Goal: Check status: Check status

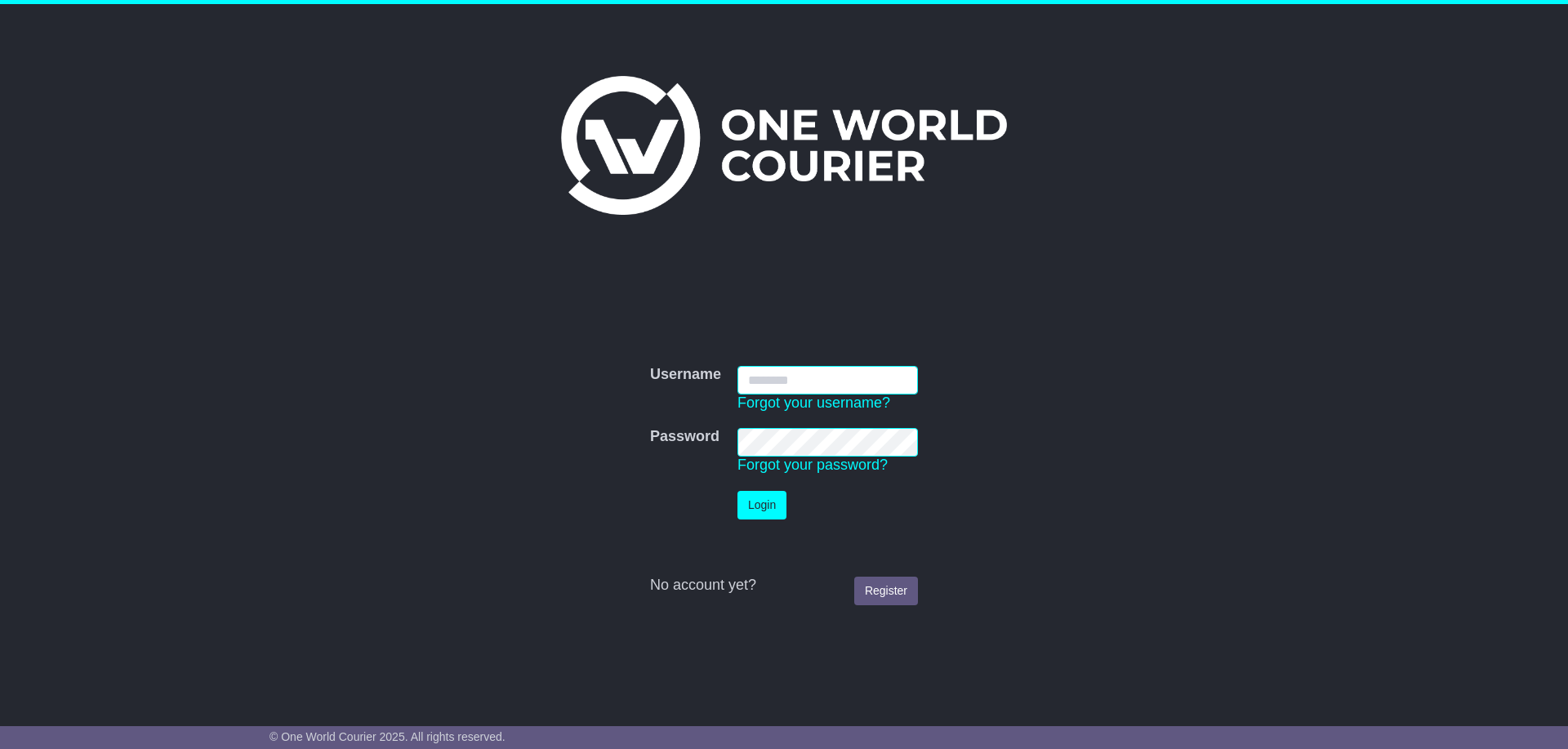
type input "**********"
click at [773, 512] on button "Login" at bounding box center [761, 506] width 49 height 28
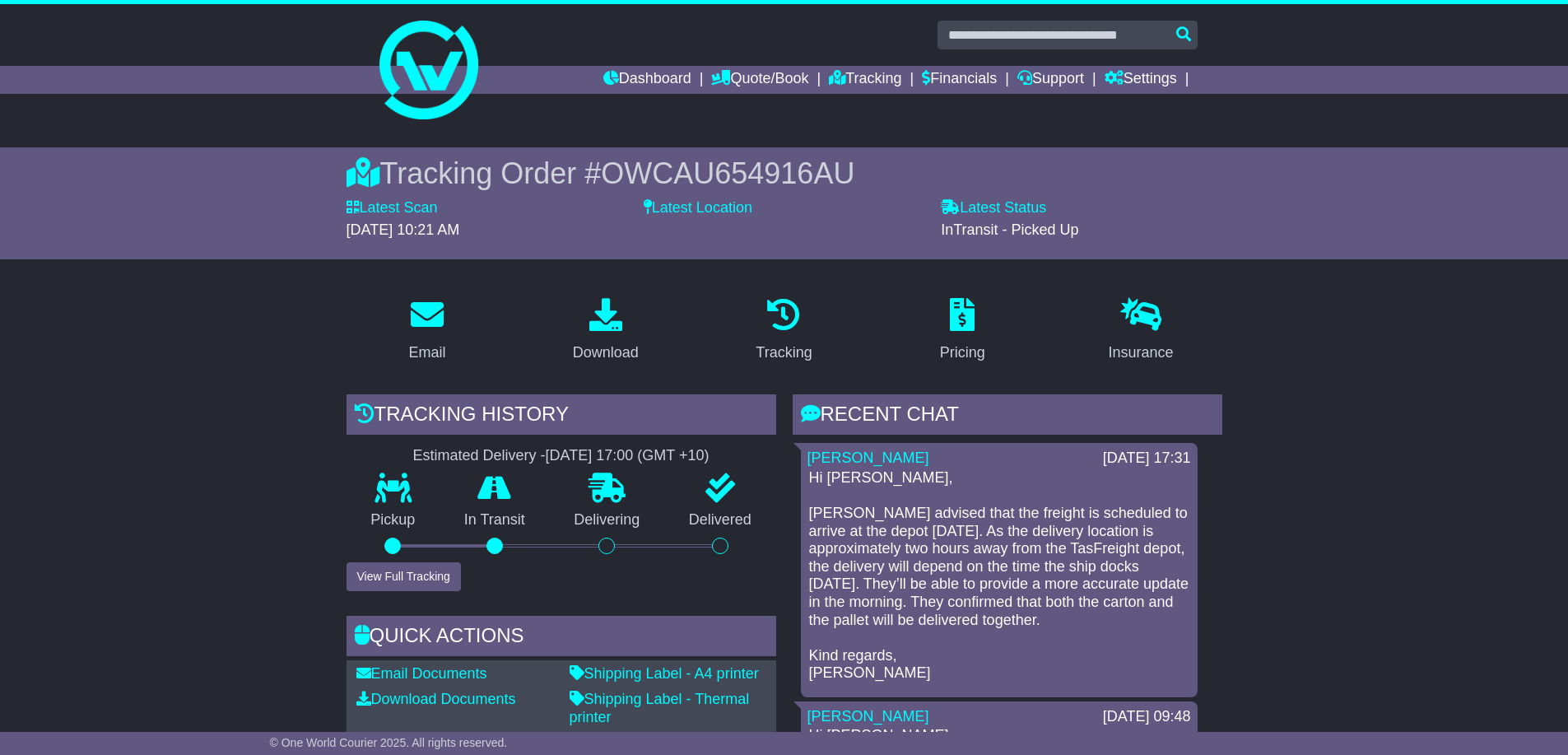
scroll to position [412, 0]
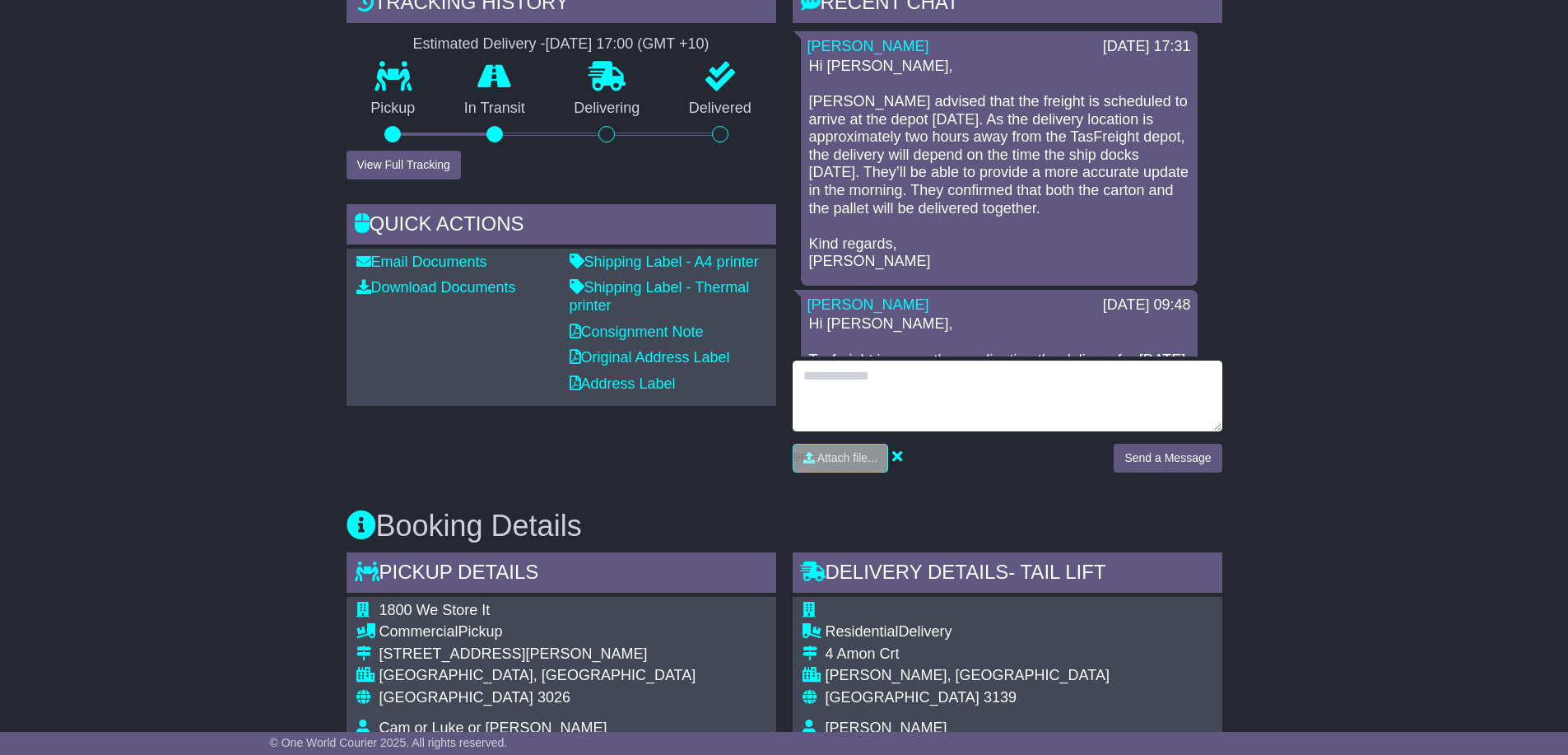
click at [945, 409] on textarea at bounding box center [1007, 396] width 430 height 71
type textarea "*"
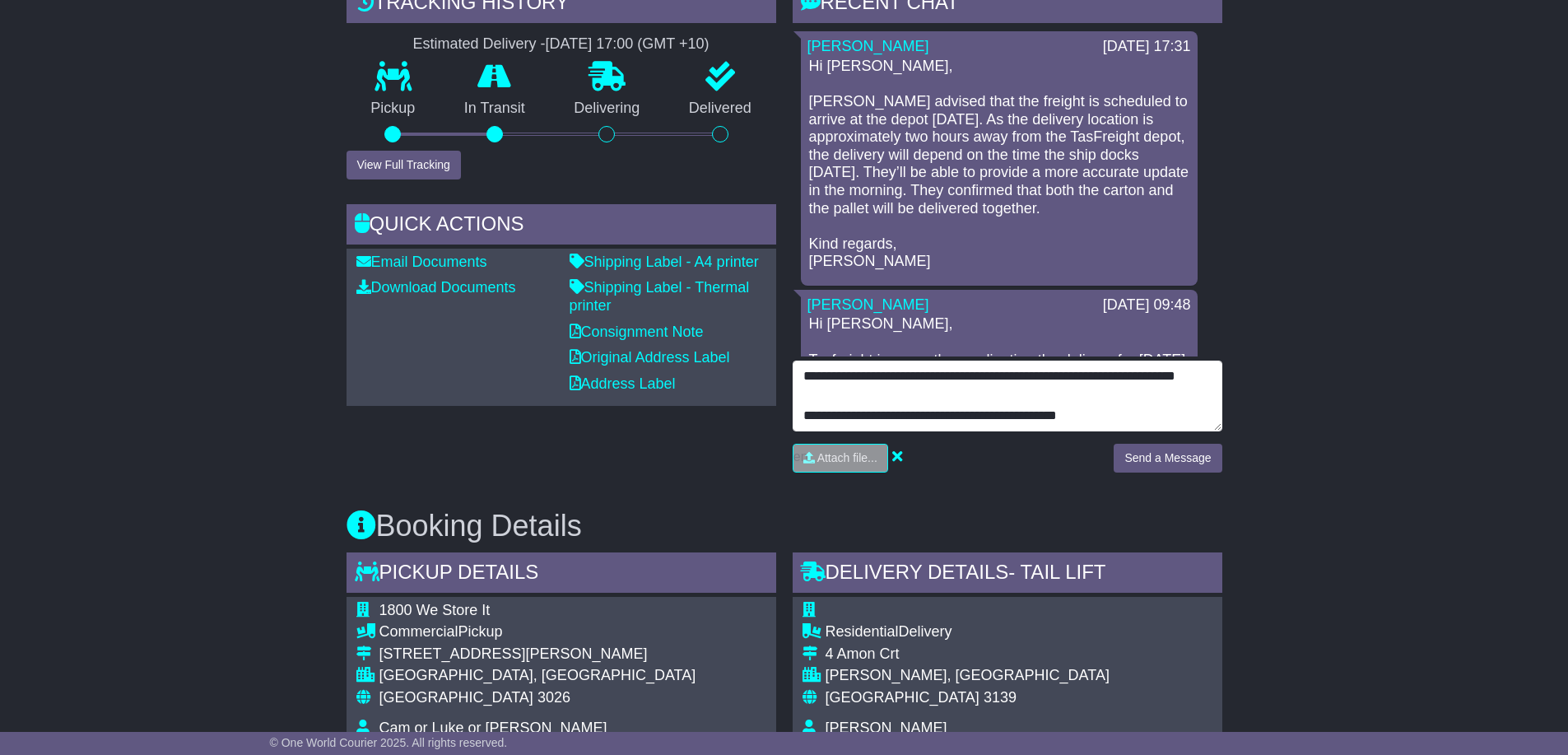
scroll to position [72, 0]
type textarea "**********"
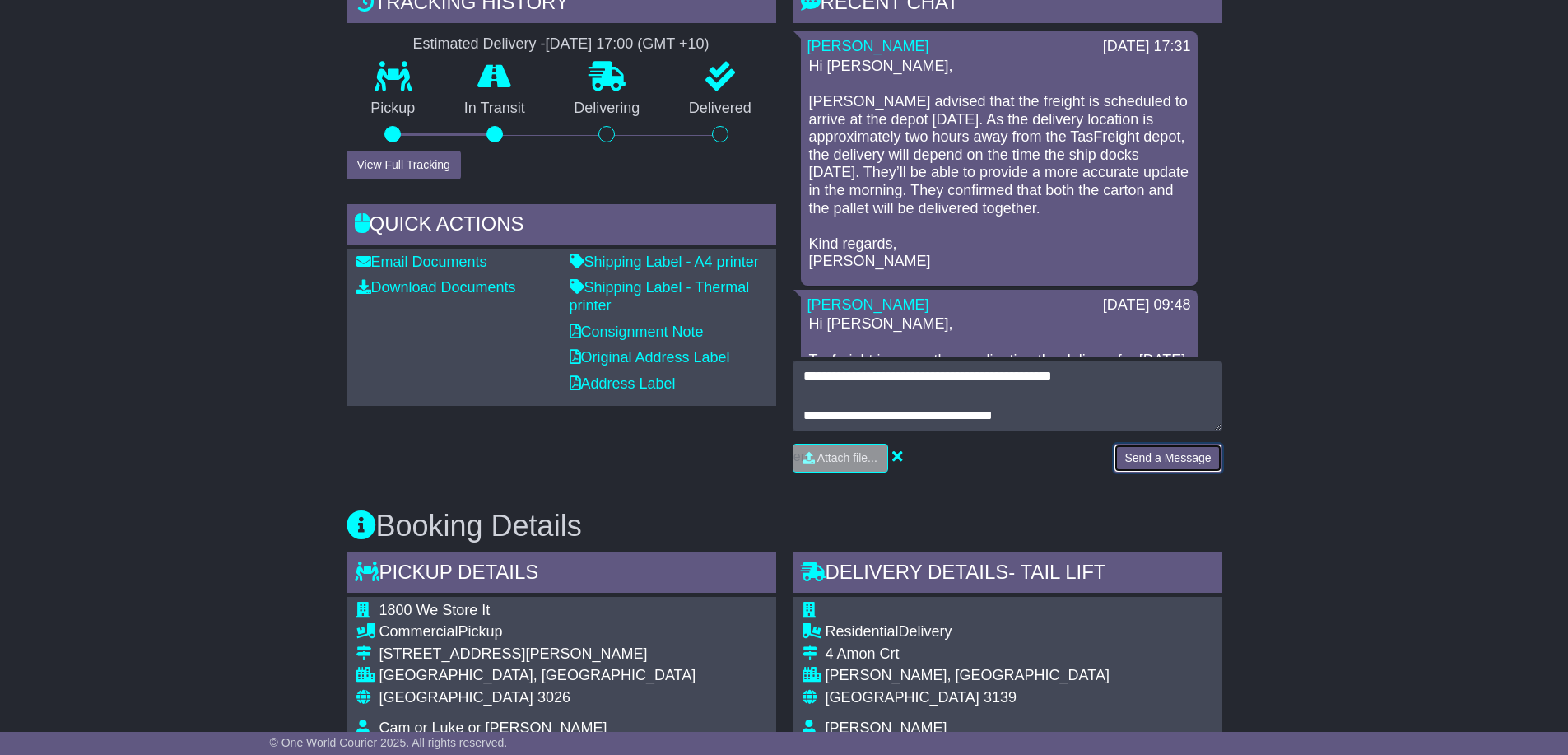
click at [1164, 454] on button "Send a Message" at bounding box center [1168, 459] width 107 height 29
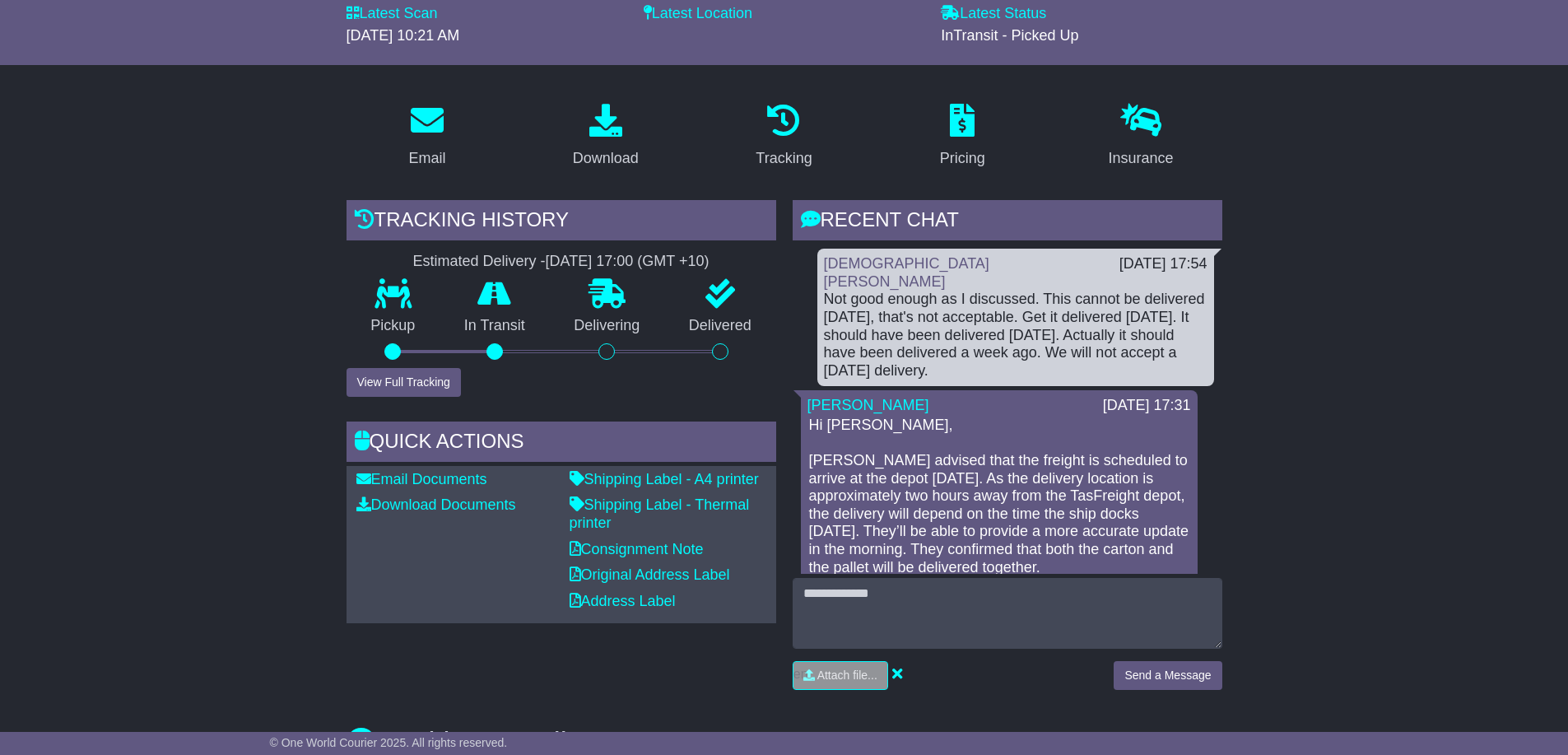
scroll to position [0, 0]
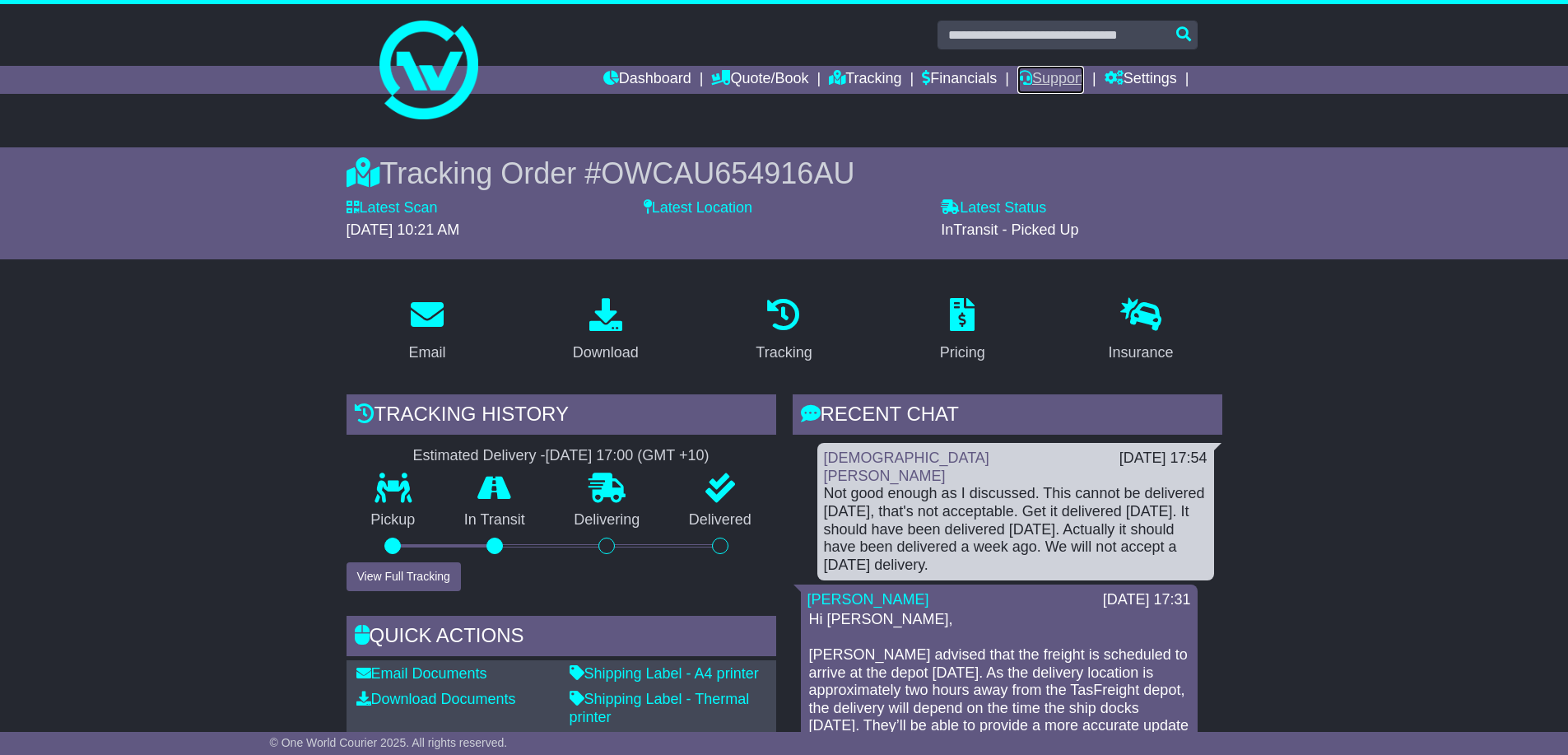
click at [1062, 84] on link "Support" at bounding box center [1050, 80] width 66 height 28
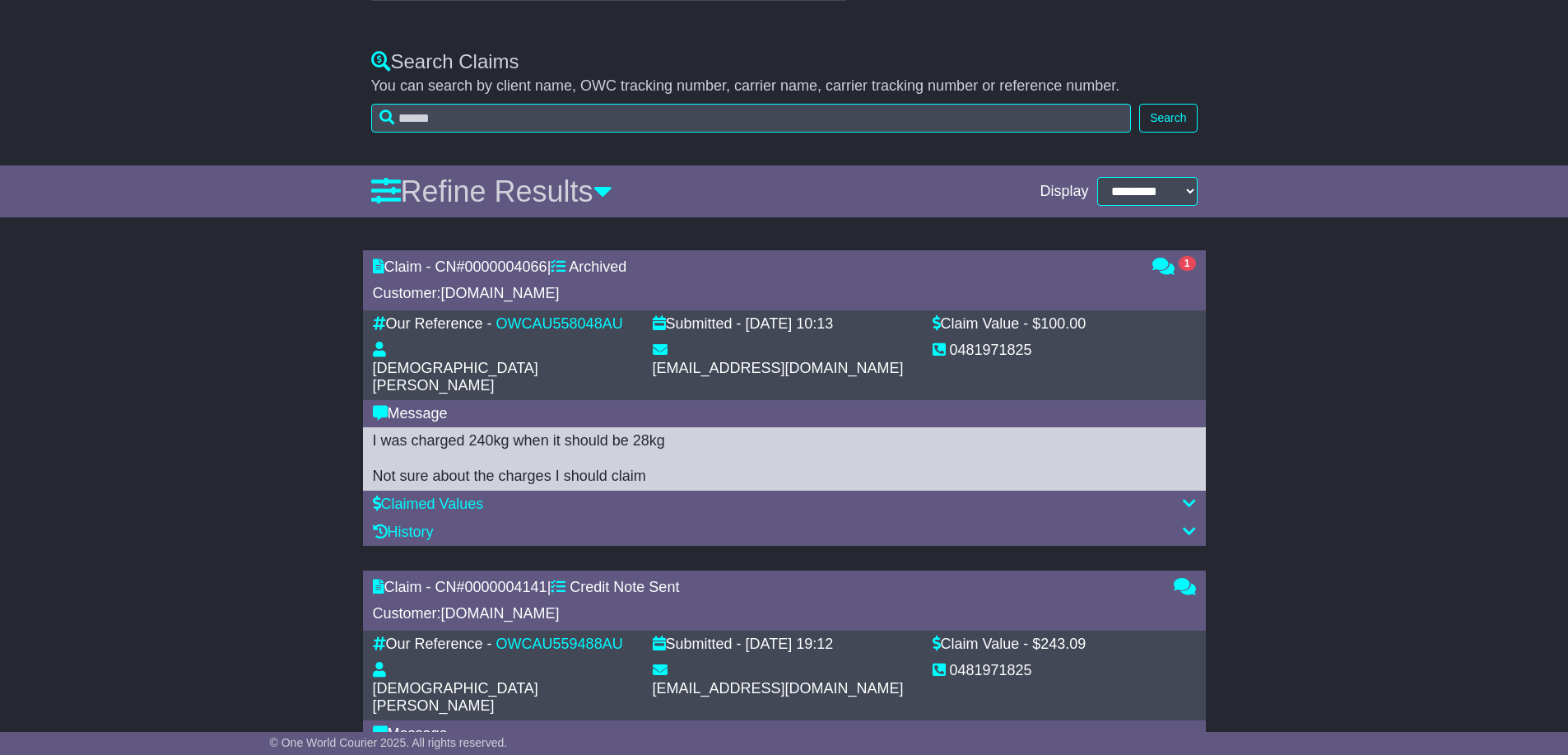
scroll to position [494, 0]
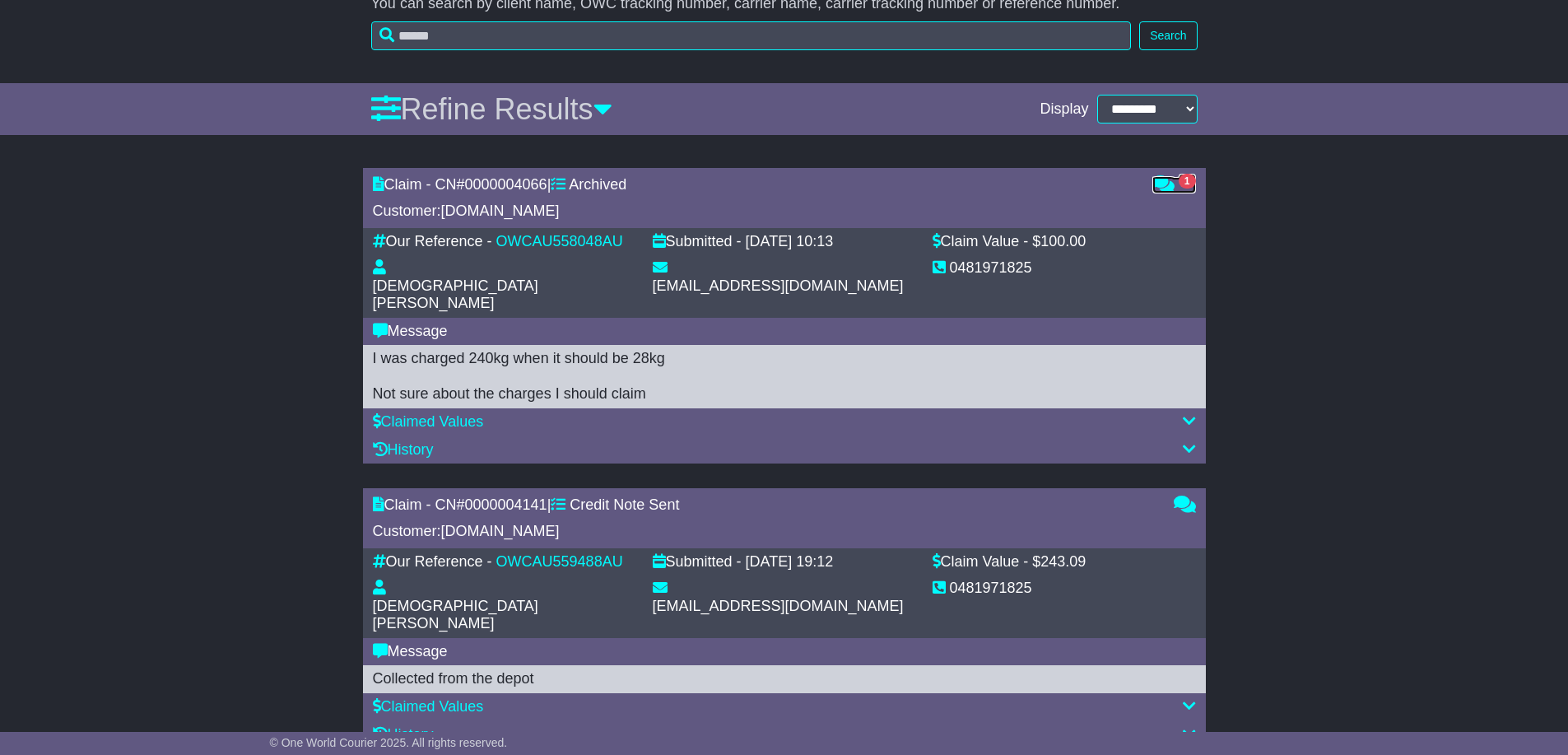
click at [1183, 184] on span "1" at bounding box center [1187, 181] width 17 height 15
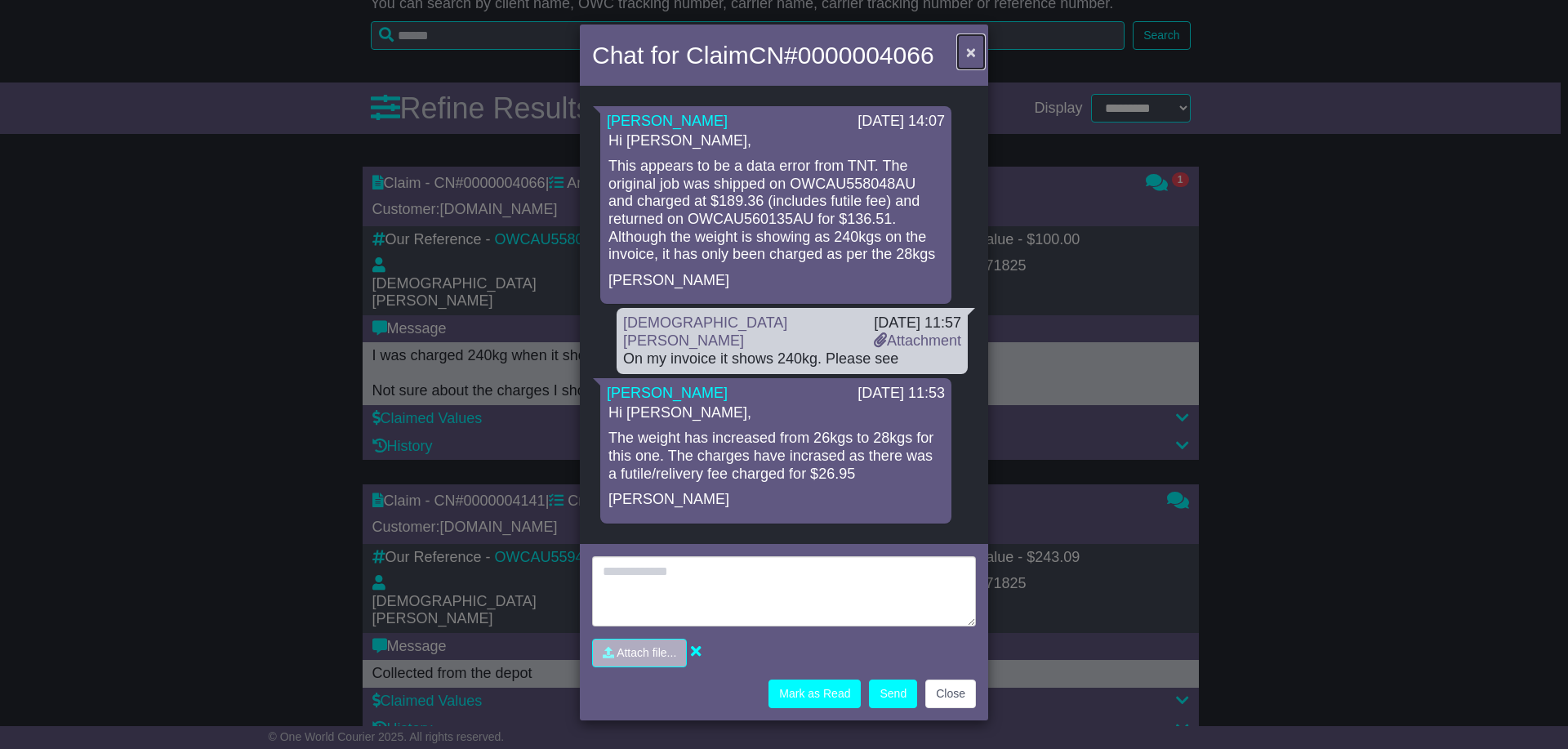
click at [963, 48] on button "×" at bounding box center [970, 52] width 26 height 34
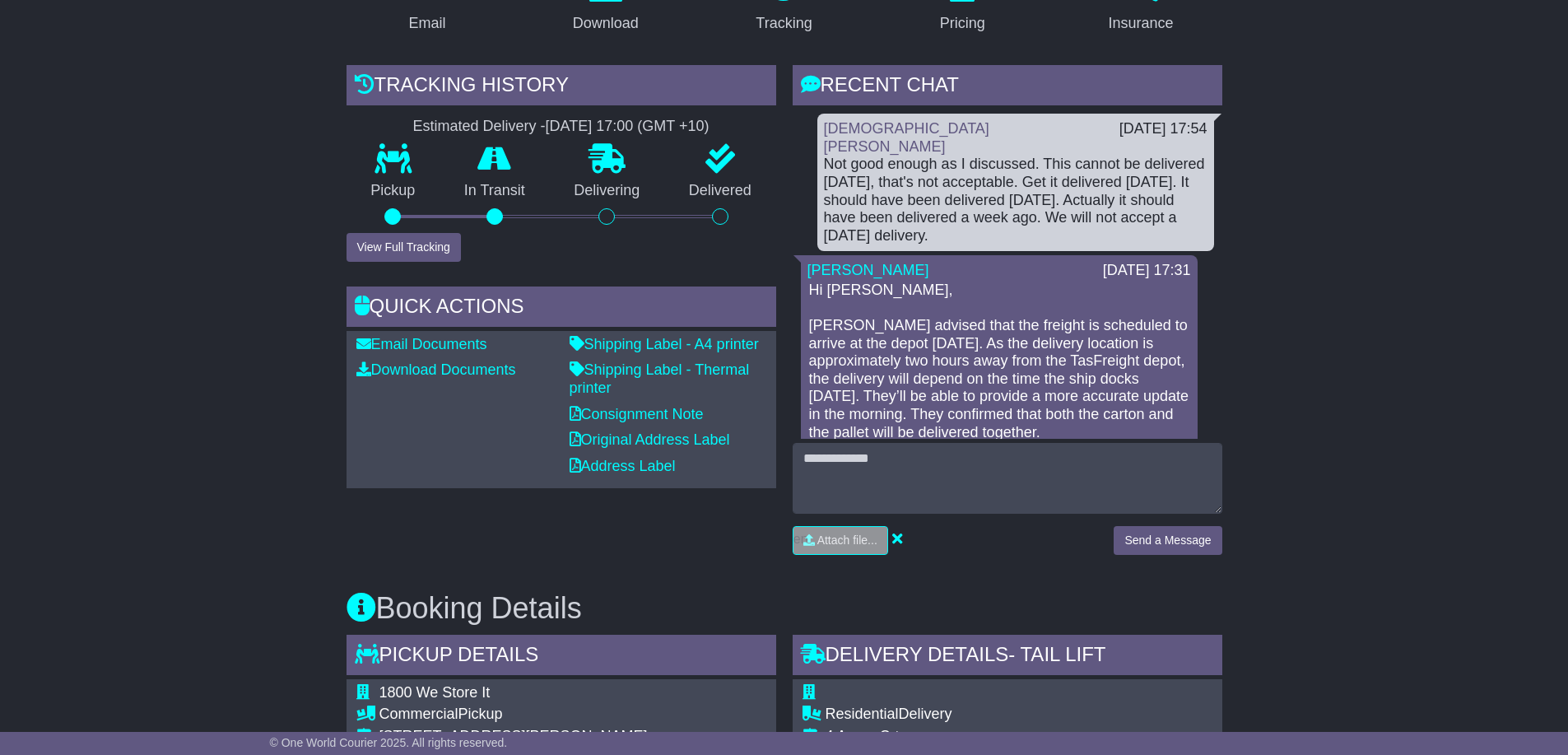
scroll to position [82, 0]
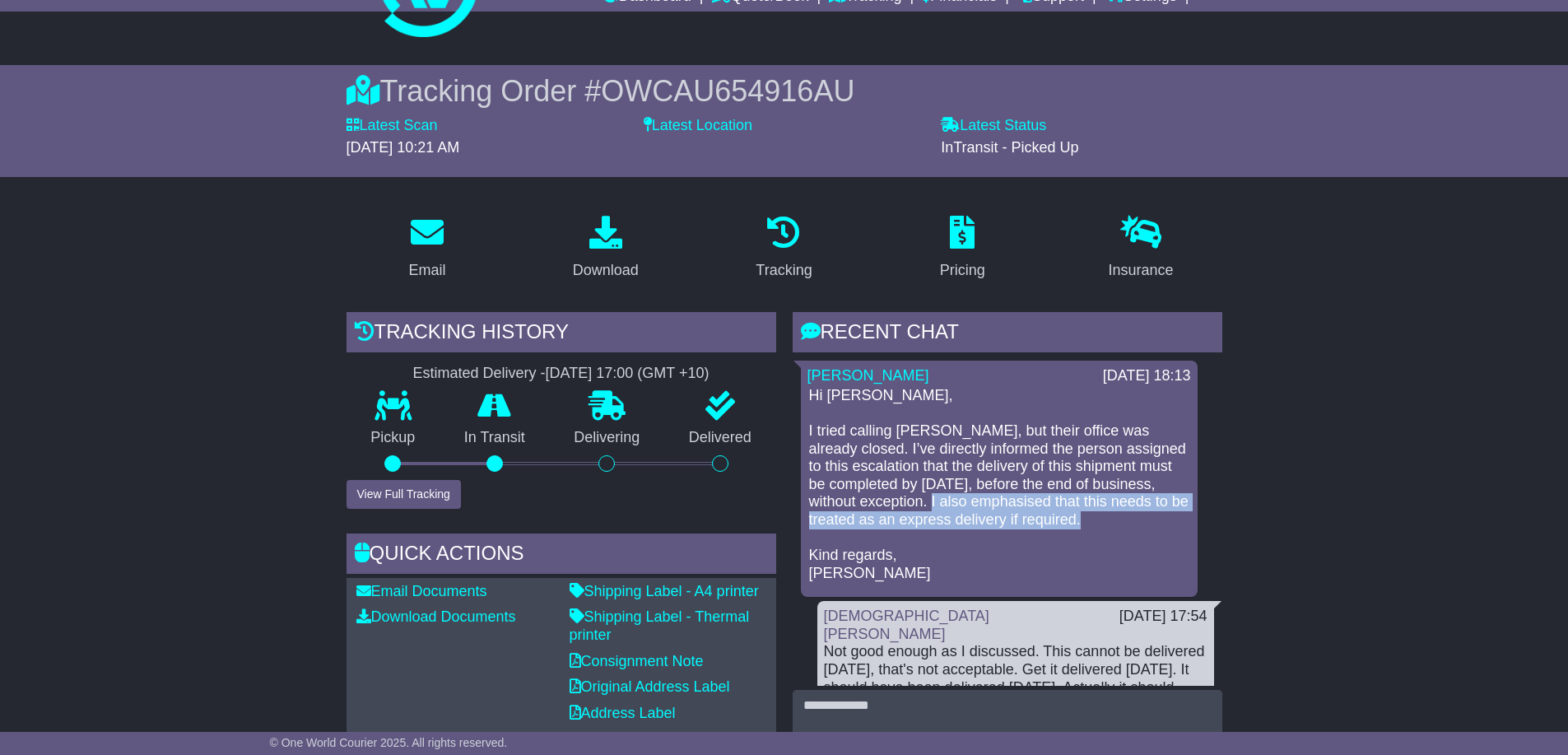
drag, startPoint x: 1114, startPoint y: 521, endPoint x: 933, endPoint y: 504, distance: 181.8
click at [933, 504] on p "Hi Christian, I tried calling TasFreight, but their office was already closed. …" at bounding box center [999, 485] width 381 height 196
copy p "I also emphasised that this needs to be treated as an express delivery if requi…"
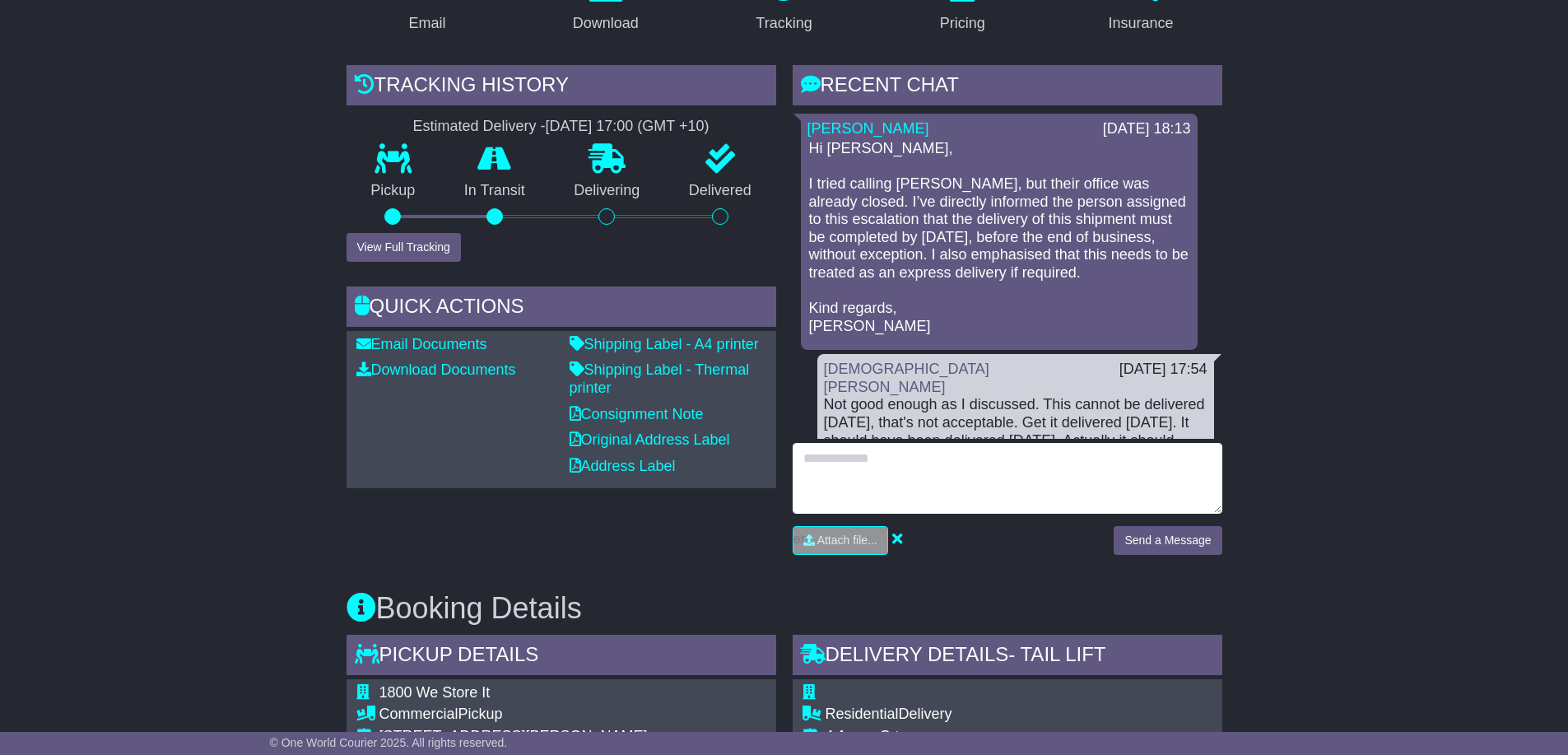
click at [946, 473] on textarea at bounding box center [1007, 478] width 430 height 71
paste textarea "**********"
type textarea "**********"
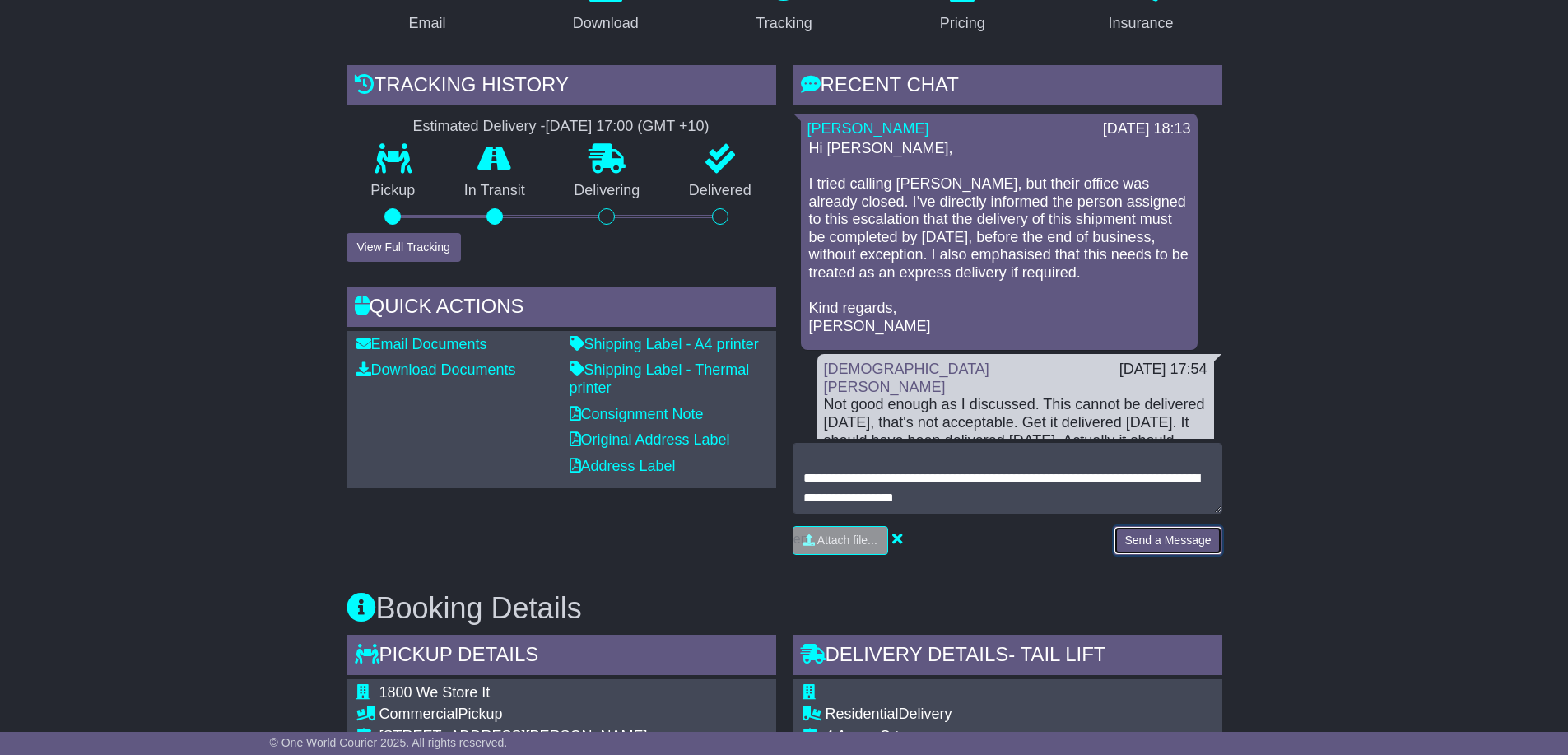
click at [1173, 543] on button "Send a Message" at bounding box center [1168, 541] width 107 height 29
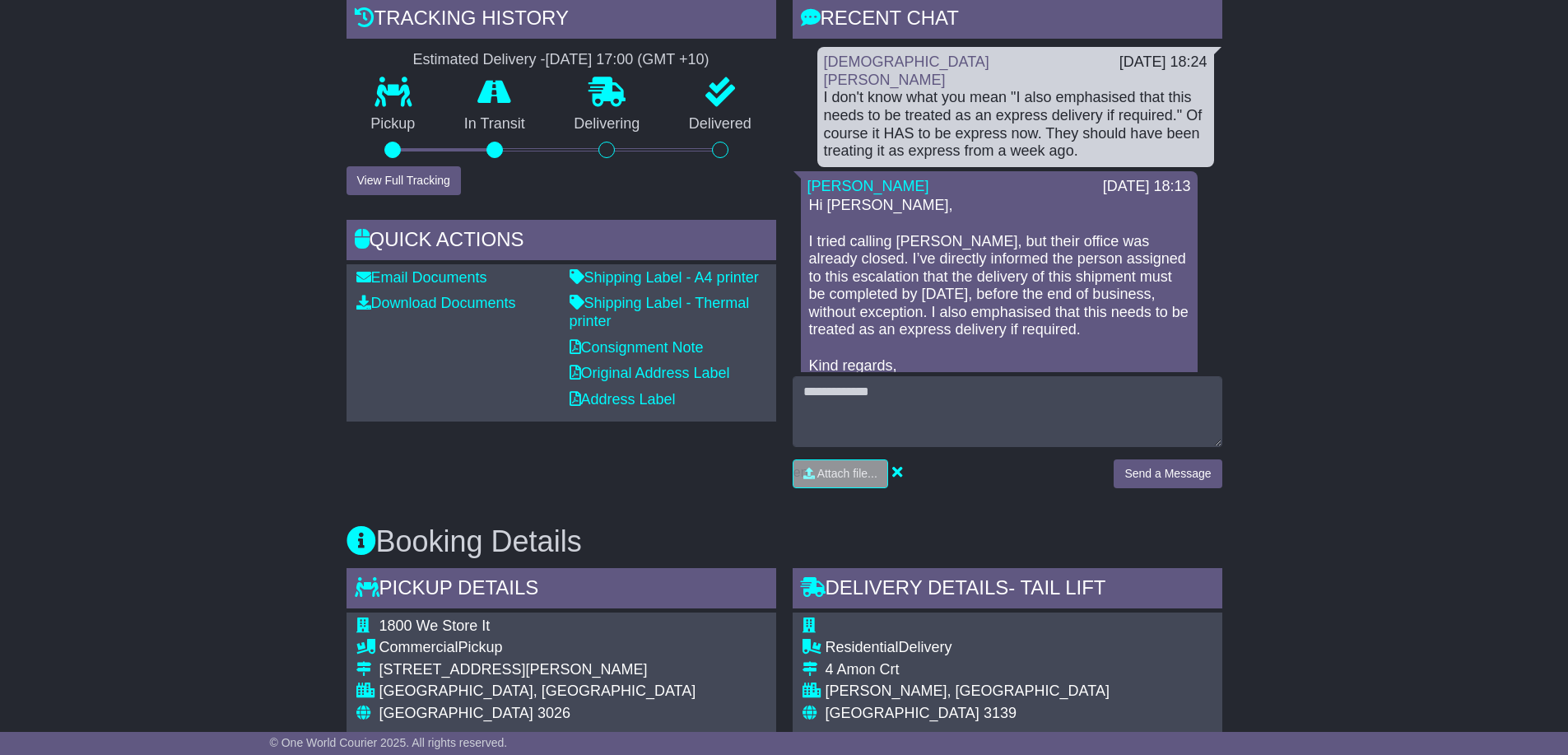
scroll to position [412, 0]
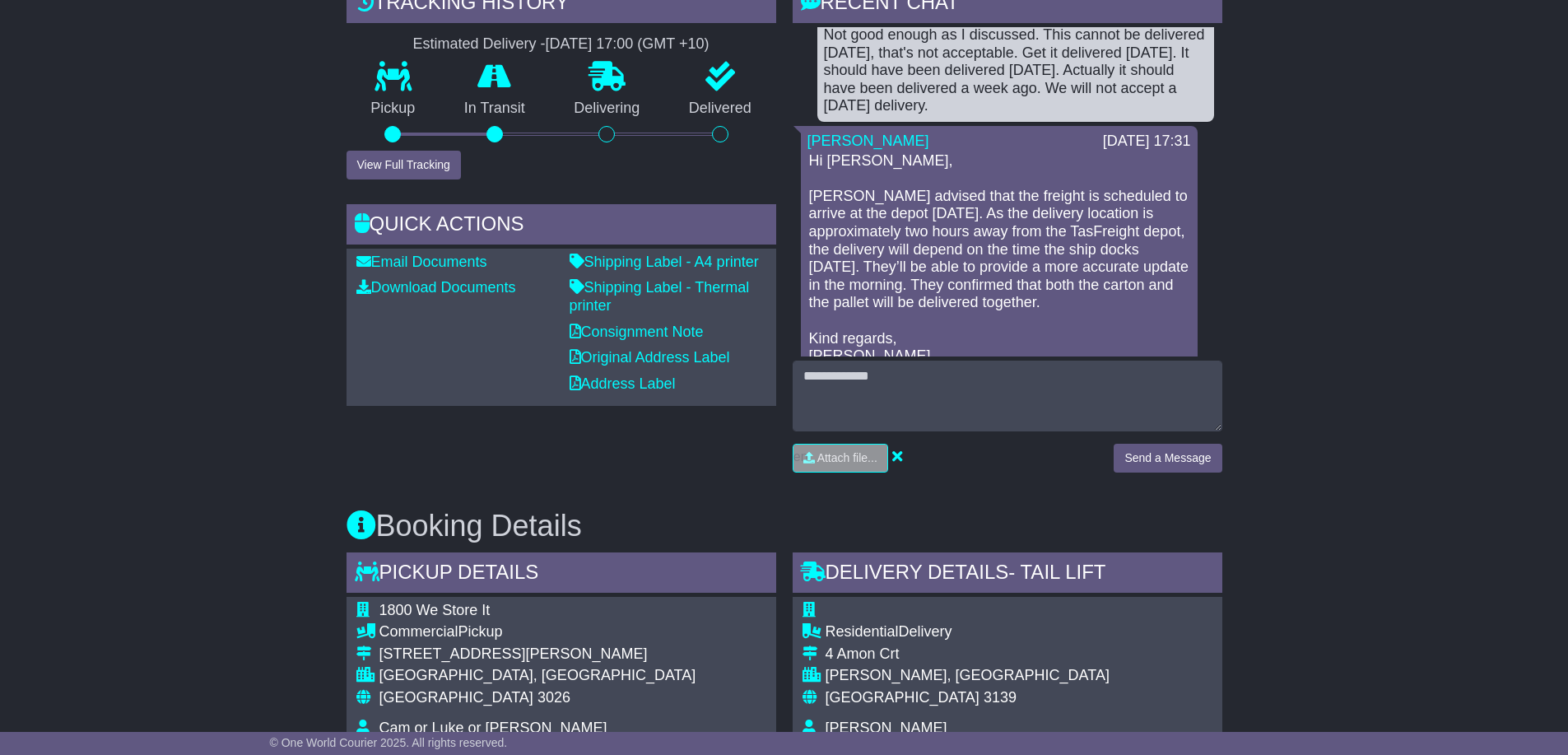
drag, startPoint x: 1058, startPoint y: 250, endPoint x: 942, endPoint y: 269, distance: 117.5
click at [942, 269] on p "Hi Christian, TasFreight advised that the freight is scheduled to arrive at the…" at bounding box center [999, 259] width 381 height 213
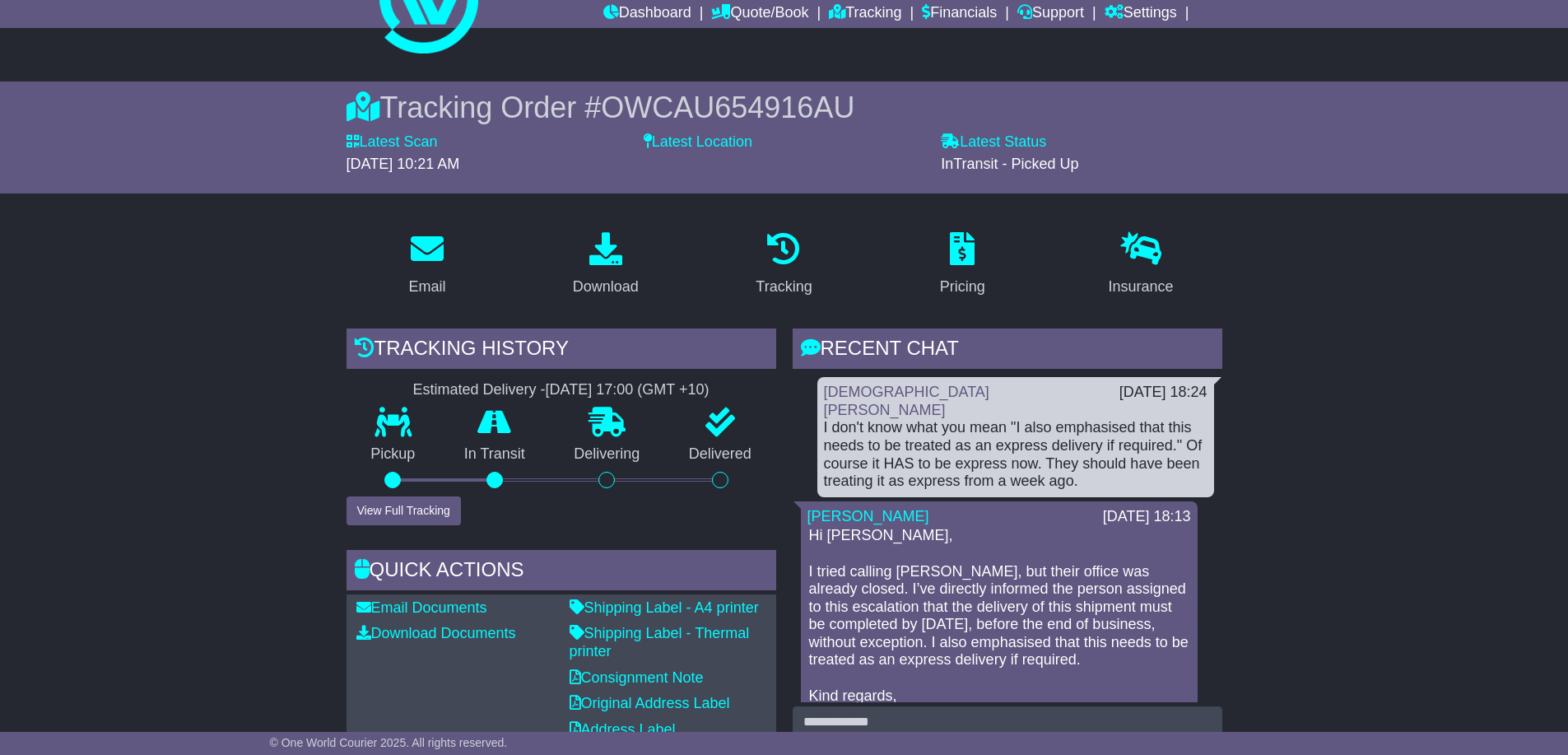
scroll to position [0, 0]
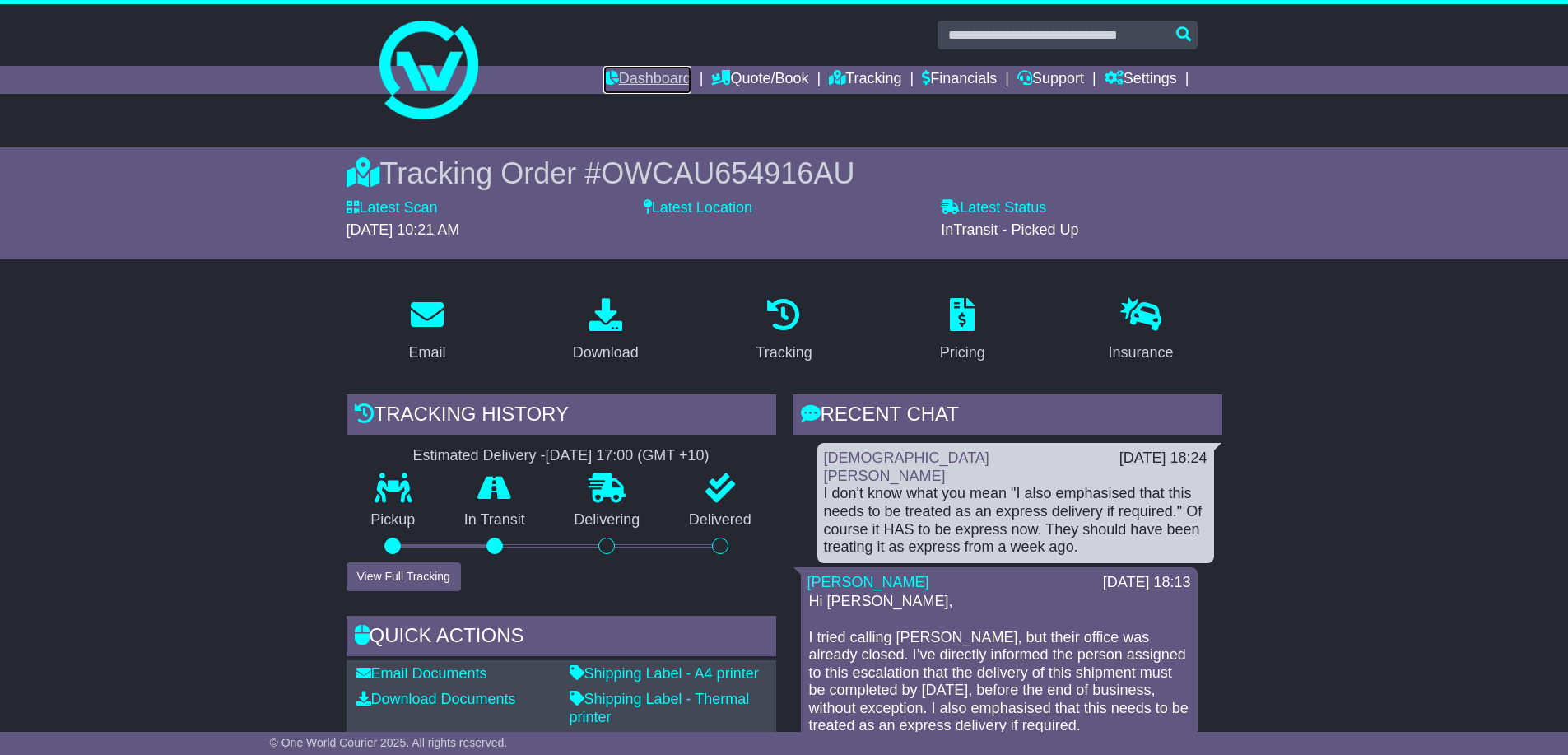
click at [612, 67] on link "Dashboard" at bounding box center [647, 80] width 88 height 28
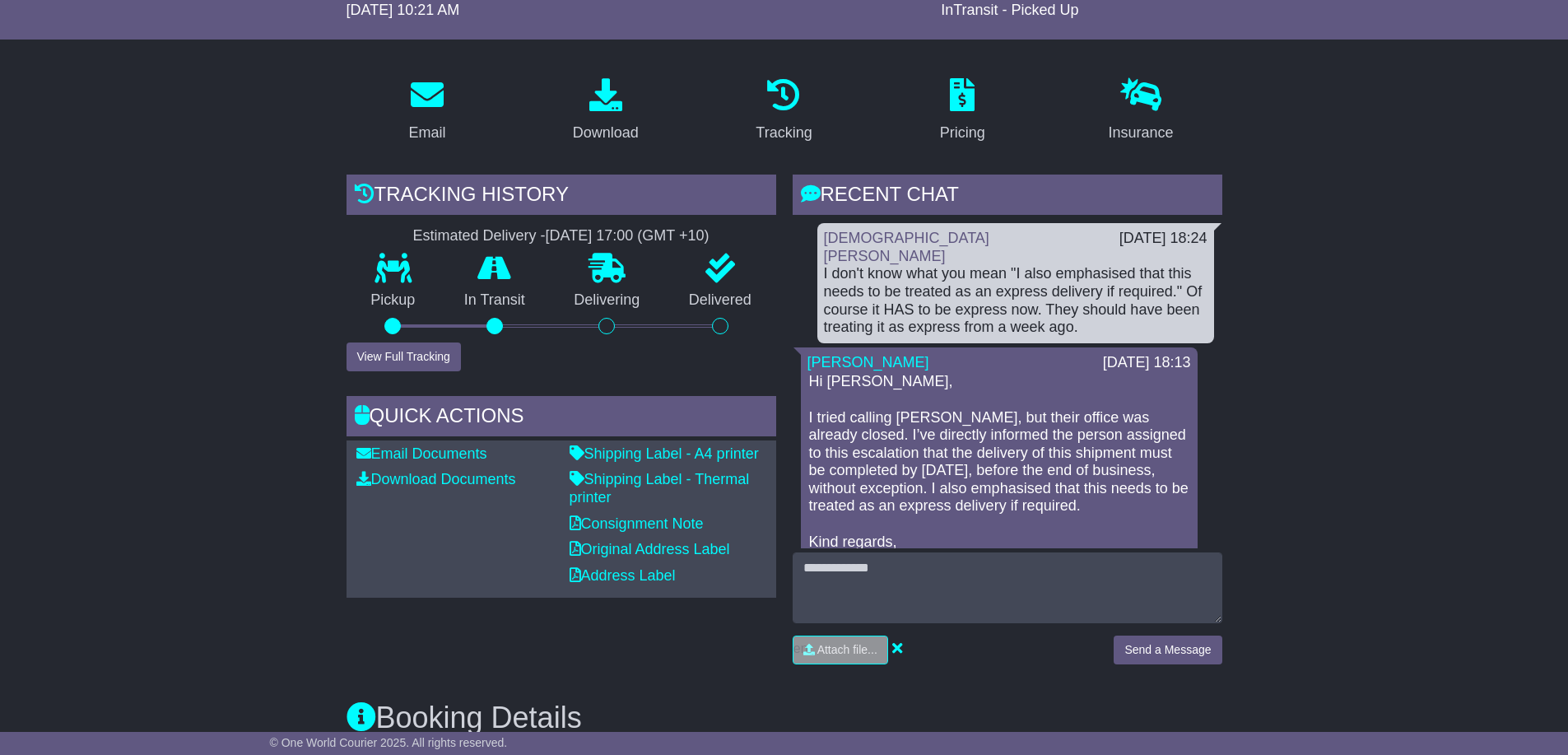
scroll to position [82, 0]
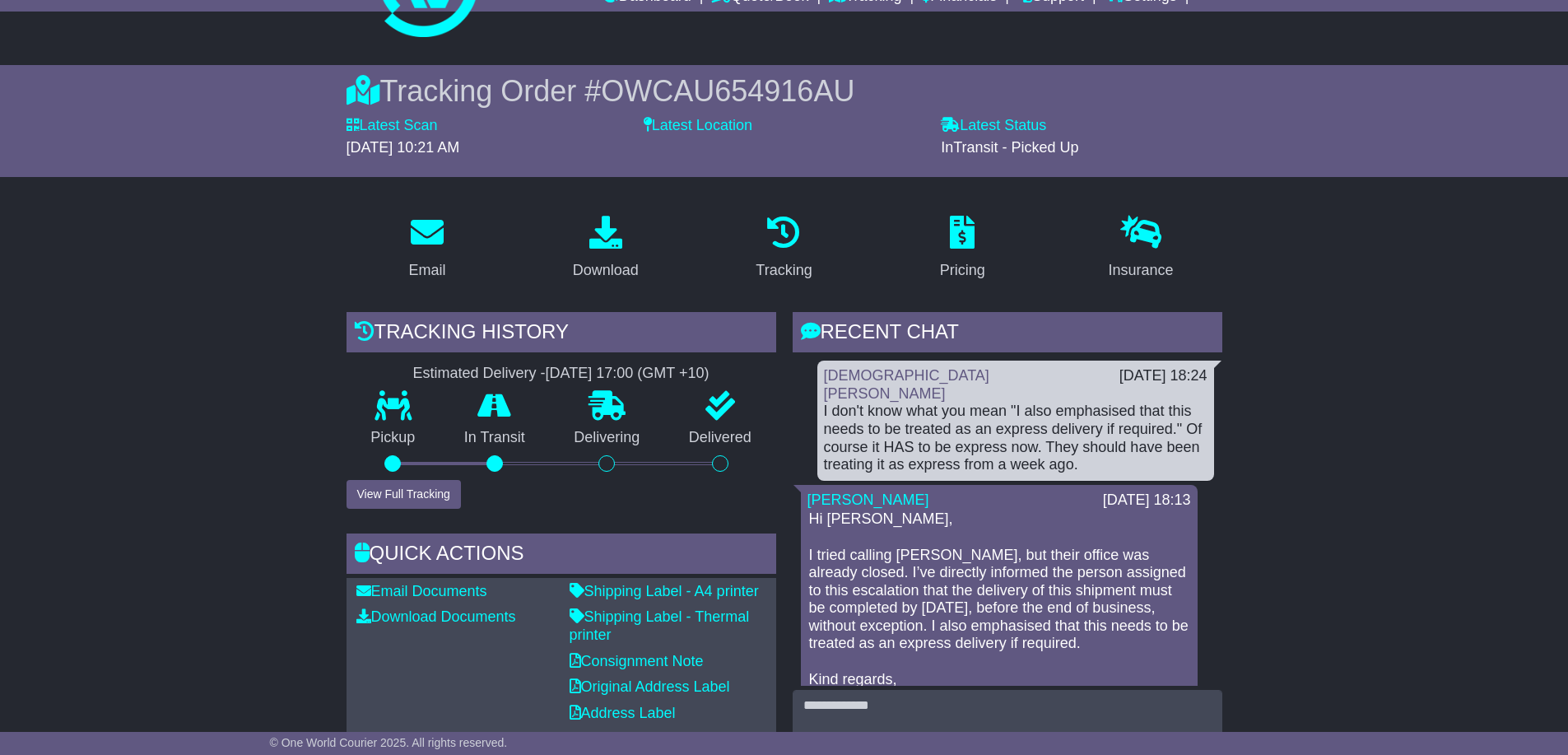
drag, startPoint x: 394, startPoint y: 81, endPoint x: 1129, endPoint y: 187, distance: 742.6
click at [1150, 168] on div "Latest Status - InTransit - Picked Up" at bounding box center [1082, 143] width 297 height 52
drag, startPoint x: 1088, startPoint y: 159, endPoint x: 393, endPoint y: 90, distance: 698.4
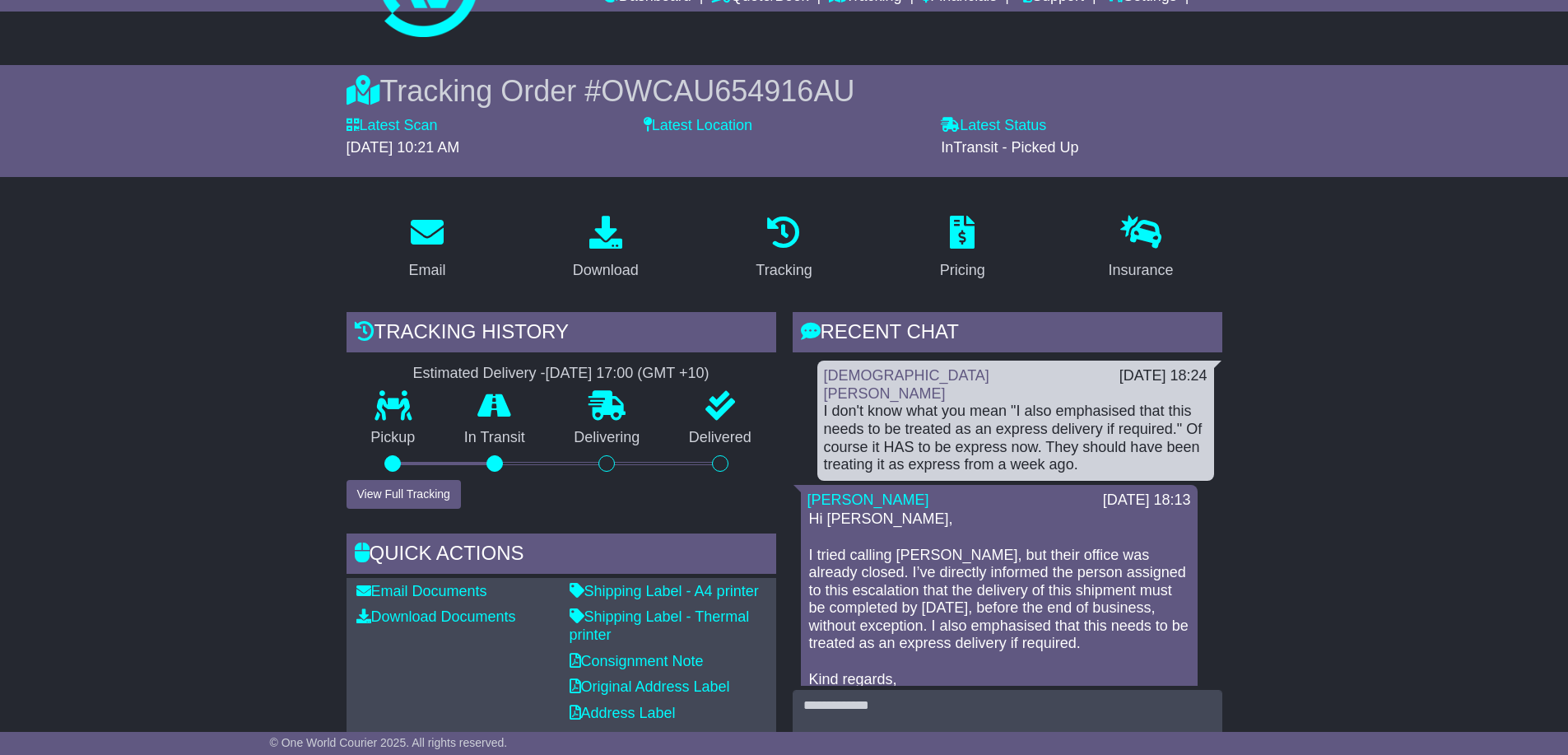
click at [393, 90] on div "Tracking Order # OWCAU654916AU Latest Scan [DATE] 10:21 AM Latest Status - InTr…" at bounding box center [784, 121] width 876 height 96
click at [393, 90] on div "Tracking Order # OWCAU654916AU" at bounding box center [784, 91] width 876 height 36
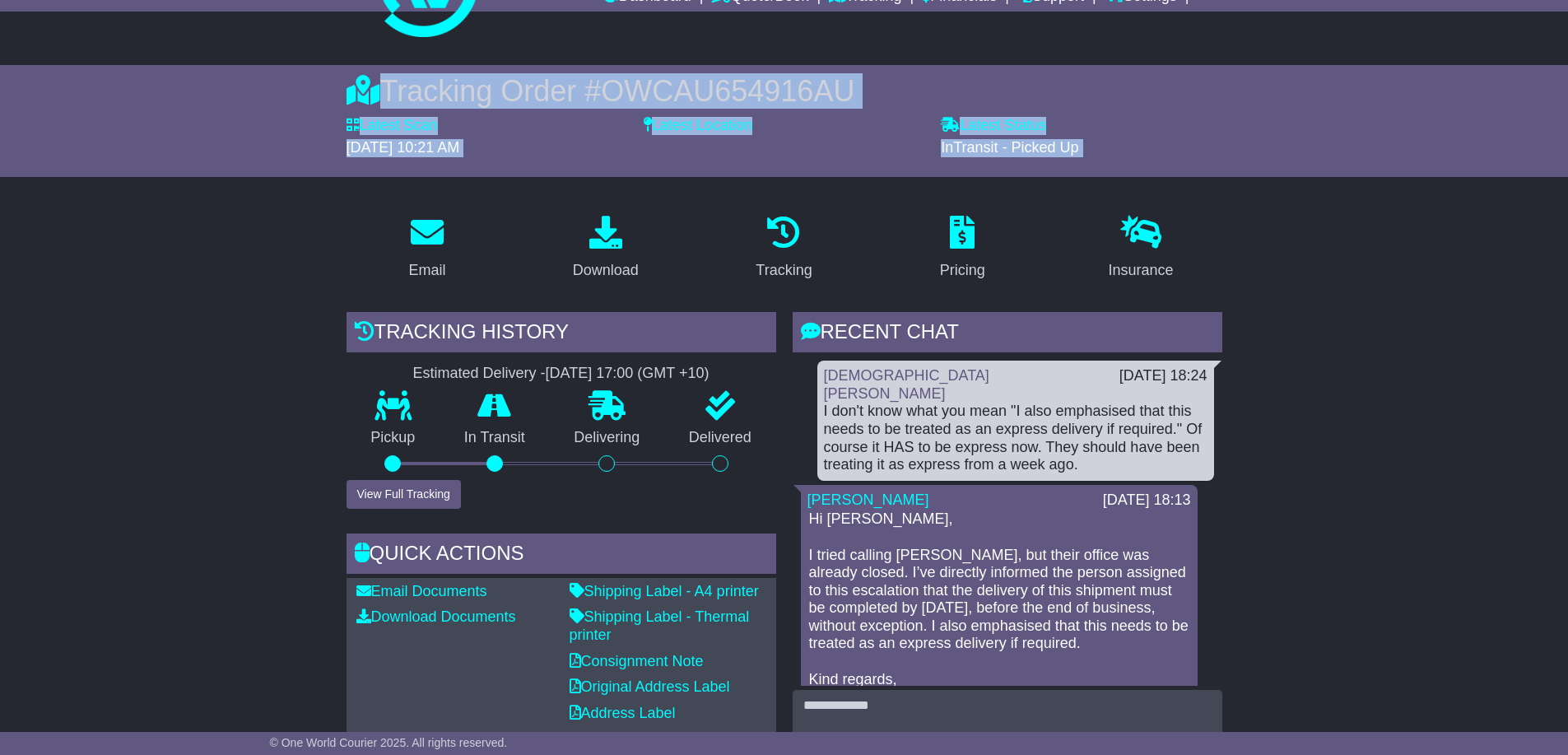
drag, startPoint x: 378, startPoint y: 85, endPoint x: 1455, endPoint y: 192, distance: 1082.3
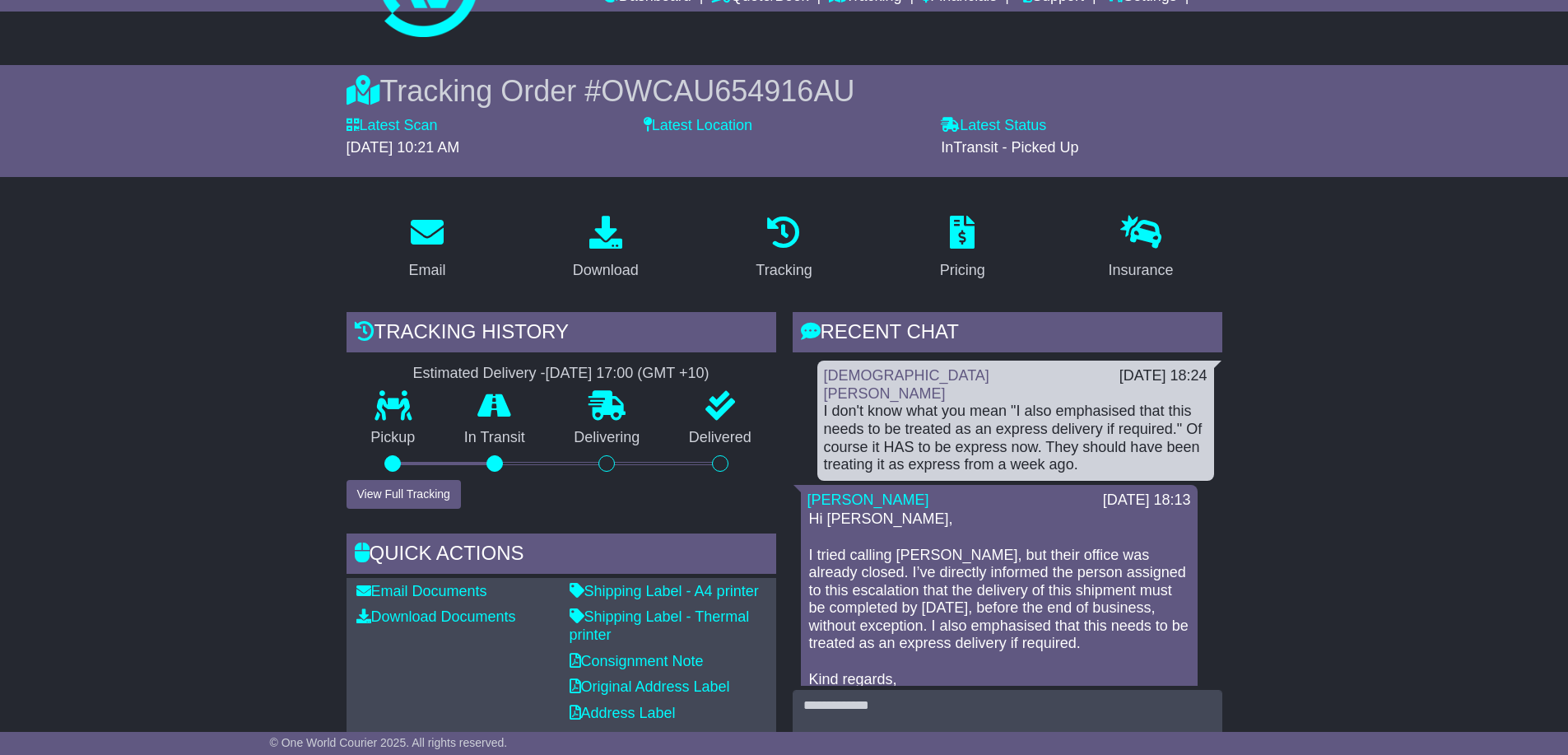
drag, startPoint x: 1091, startPoint y: 161, endPoint x: 391, endPoint y: 86, distance: 704.0
click at [391, 87] on div "Tracking Order # OWCAU654916AU Latest Scan [DATE] 10:21 AM Latest Status - InTr…" at bounding box center [784, 121] width 876 height 96
click at [392, 86] on div "Tracking Order # OWCAU654916AU" at bounding box center [784, 91] width 876 height 36
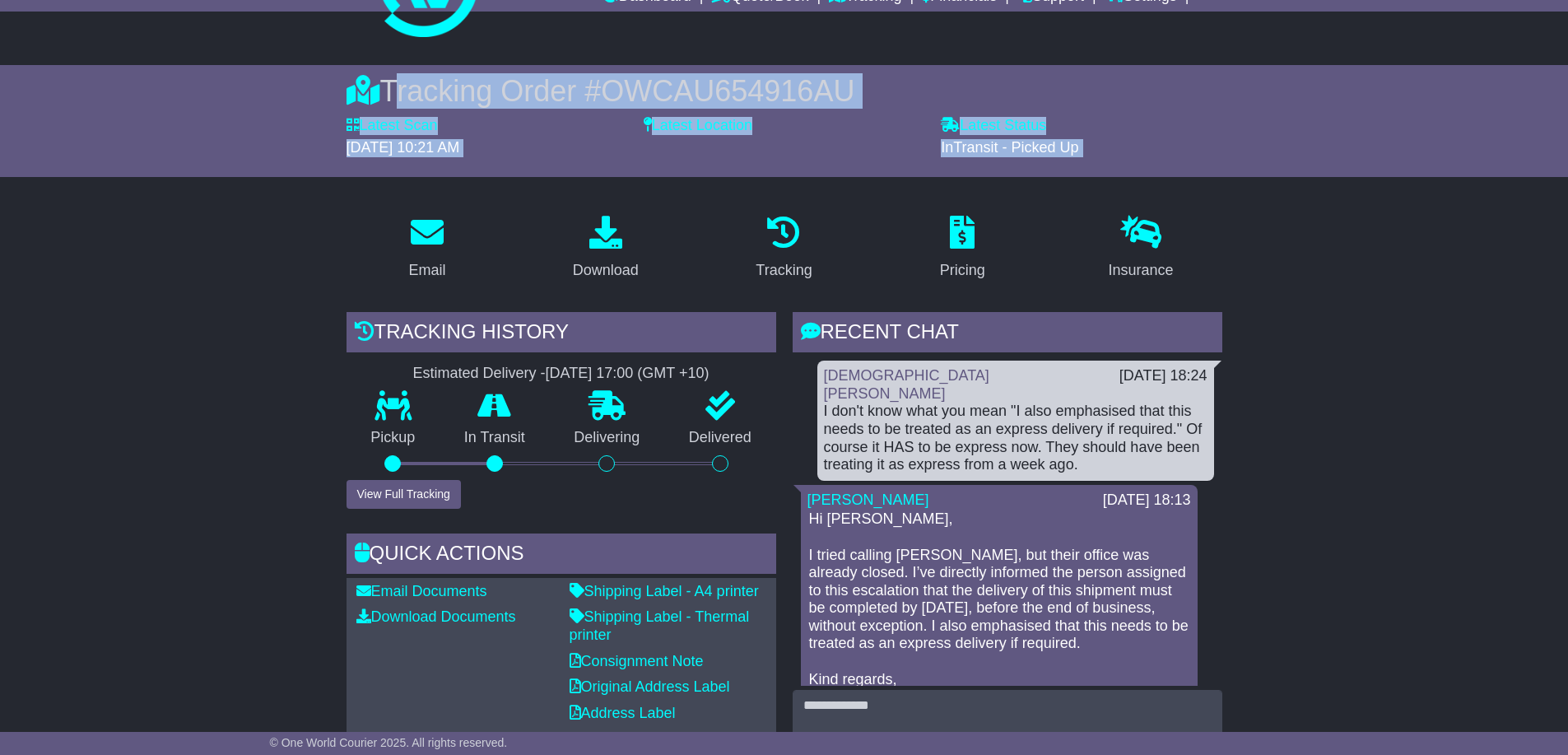
drag, startPoint x: 392, startPoint y: 86, endPoint x: 867, endPoint y: 163, distance: 481.2
click at [867, 163] on div "Tracking Order # OWCAU654916AU Latest Scan [DATE] 10:21 AM Latest Status - InTr…" at bounding box center [784, 121] width 876 height 96
click at [867, 163] on div "Latest Location" at bounding box center [784, 143] width 297 height 52
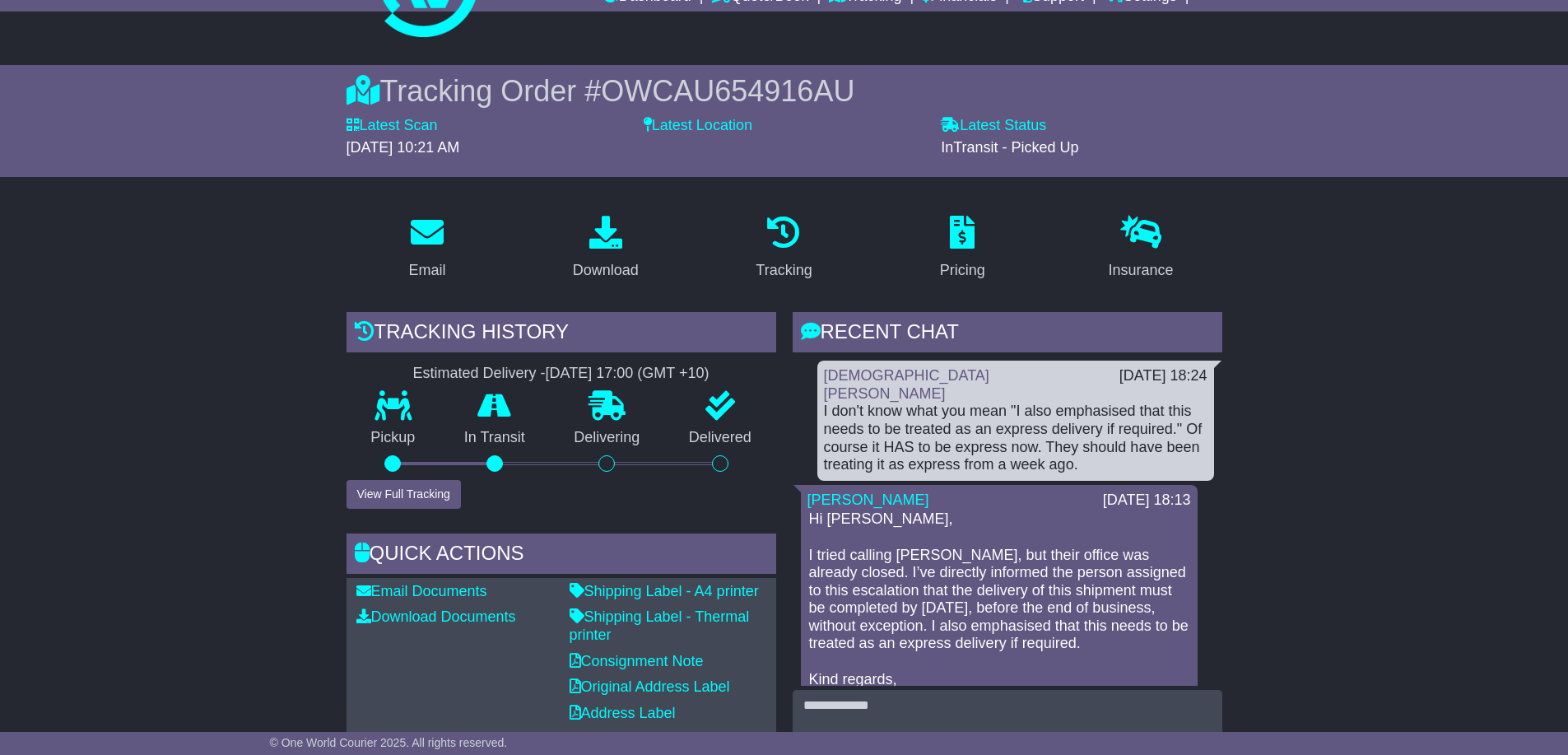
drag, startPoint x: 389, startPoint y: 82, endPoint x: 1036, endPoint y: 157, distance: 651.3
click at [1036, 157] on div "Tracking Order # OWCAU654916AU Latest Scan [DATE] 10:21 AM Latest Status - InTr…" at bounding box center [784, 121] width 876 height 96
click at [1036, 157] on div "InTransit - Picked Up" at bounding box center [1082, 148] width 281 height 18
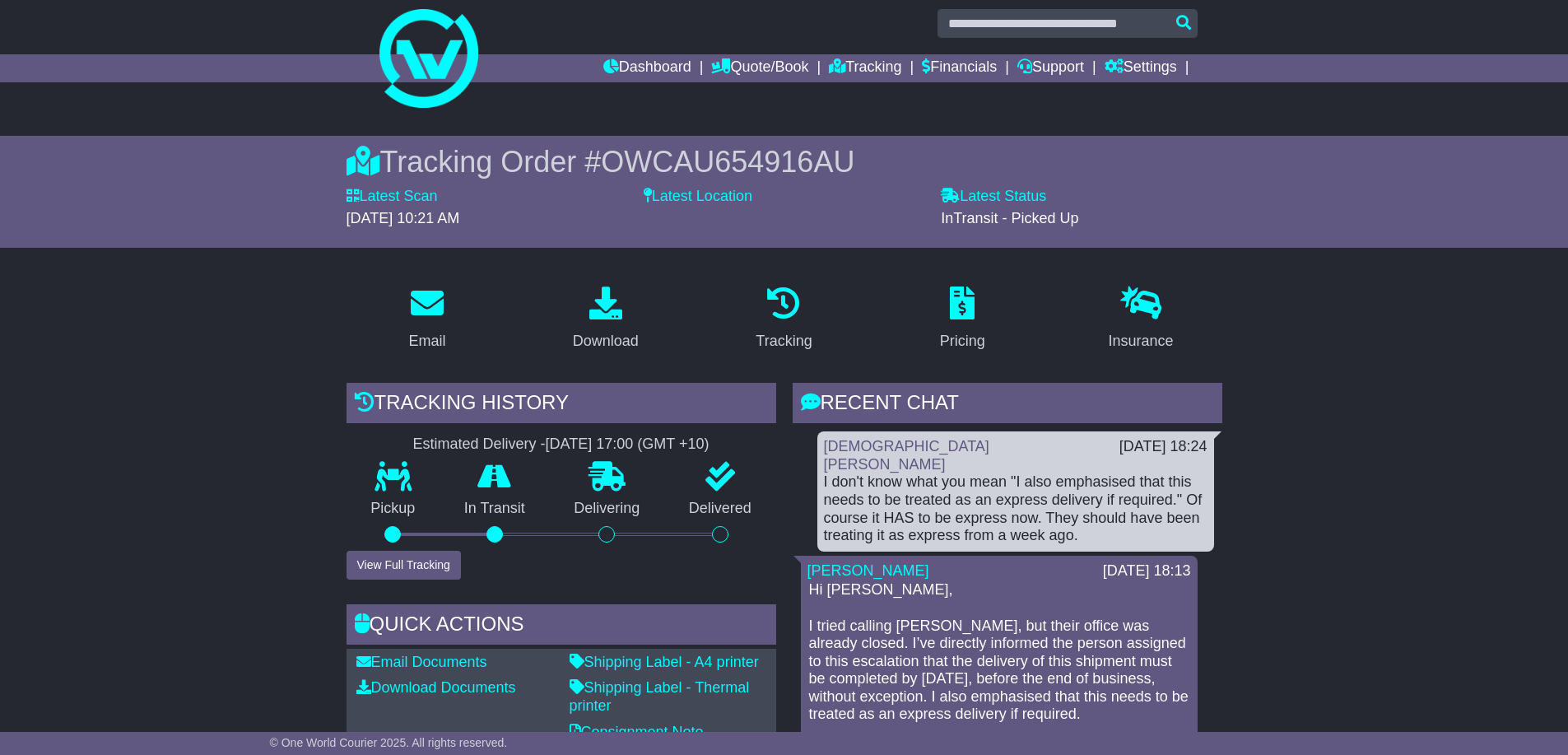
scroll to position [0, 0]
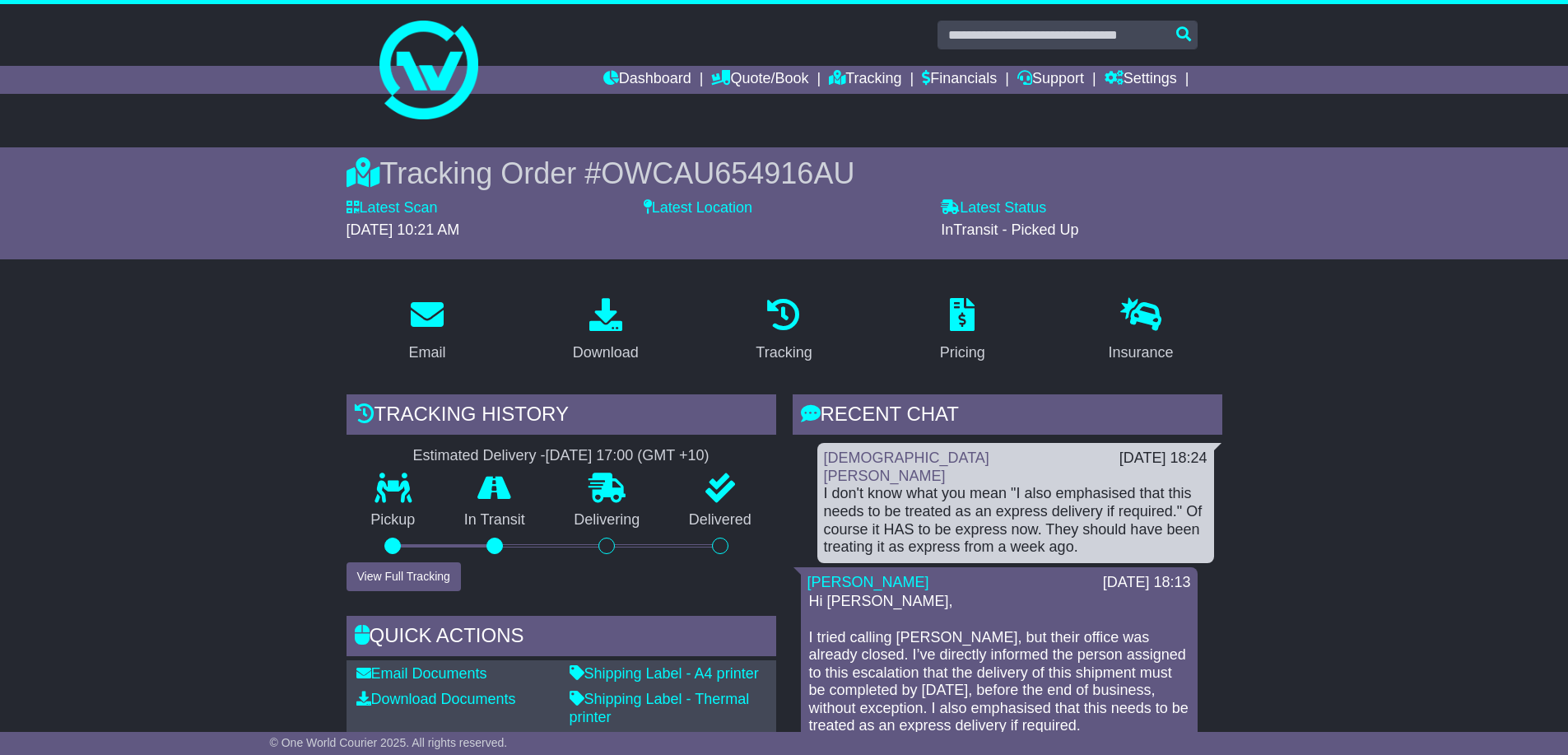
drag, startPoint x: 380, startPoint y: 171, endPoint x: 1083, endPoint y: 241, distance: 706.5
click at [1083, 241] on div "Tracking Order # OWCAU654916AU Latest Scan [DATE] 10:21 AM Latest Status - InTr…" at bounding box center [784, 203] width 876 height 96
click at [1079, 244] on div "Latest Status - InTransit - Picked Up" at bounding box center [1082, 225] width 297 height 52
click at [1078, 244] on div "Latest Status - InTransit - Picked Up" at bounding box center [1082, 225] width 297 height 52
drag, startPoint x: 391, startPoint y: 168, endPoint x: 1076, endPoint y: 233, distance: 688.1
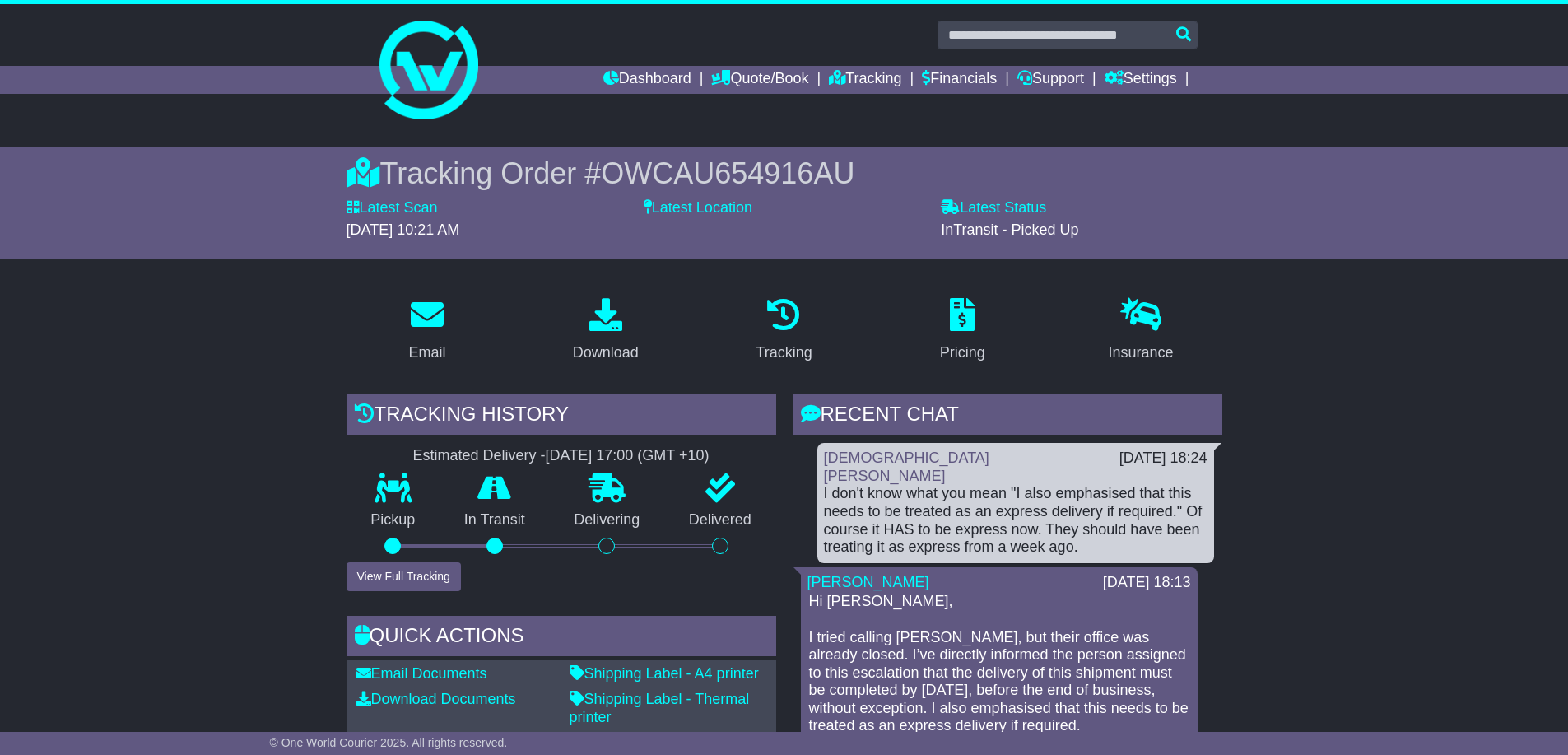
click at [1076, 233] on div "Tracking Order # OWCAU654916AU Latest Scan [DATE] 10:21 AM Latest Status - InTr…" at bounding box center [784, 203] width 876 height 96
click at [1076, 233] on span "InTransit - Picked Up" at bounding box center [1010, 229] width 138 height 16
drag, startPoint x: 1098, startPoint y: 229, endPoint x: 585, endPoint y: 198, distance: 513.9
click at [585, 198] on div "Tracking Order # OWCAU654916AU Latest Scan [DATE] 10:21 AM Latest Status - InTr…" at bounding box center [784, 203] width 876 height 96
click at [489, 189] on div "Tracking Order # OWCAU654916AU" at bounding box center [784, 174] width 876 height 36
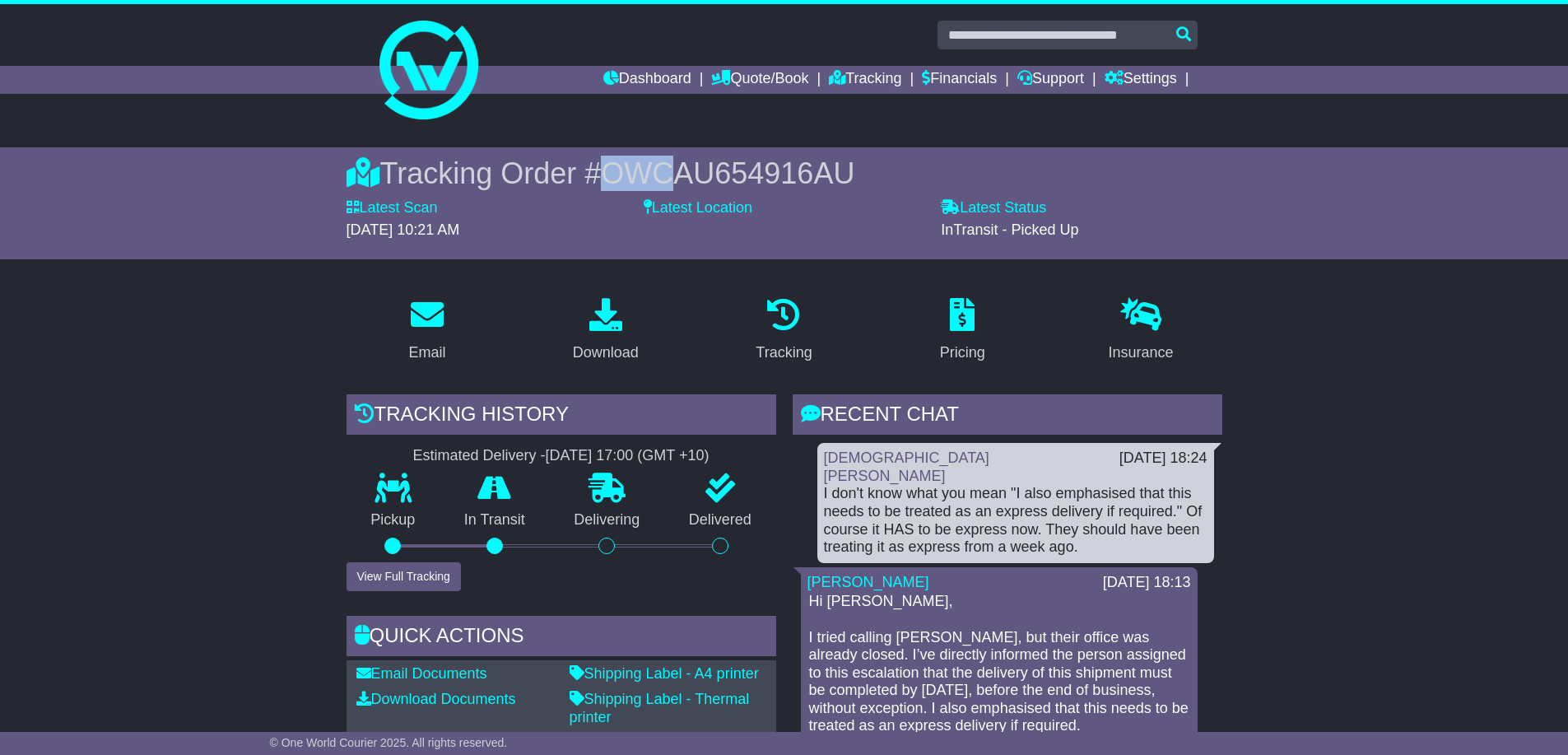
drag, startPoint x: 612, startPoint y: 179, endPoint x: 685, endPoint y: 156, distance: 76.5
click at [685, 156] on div "Tracking Order # OWCAU654916AU" at bounding box center [784, 174] width 876 height 36
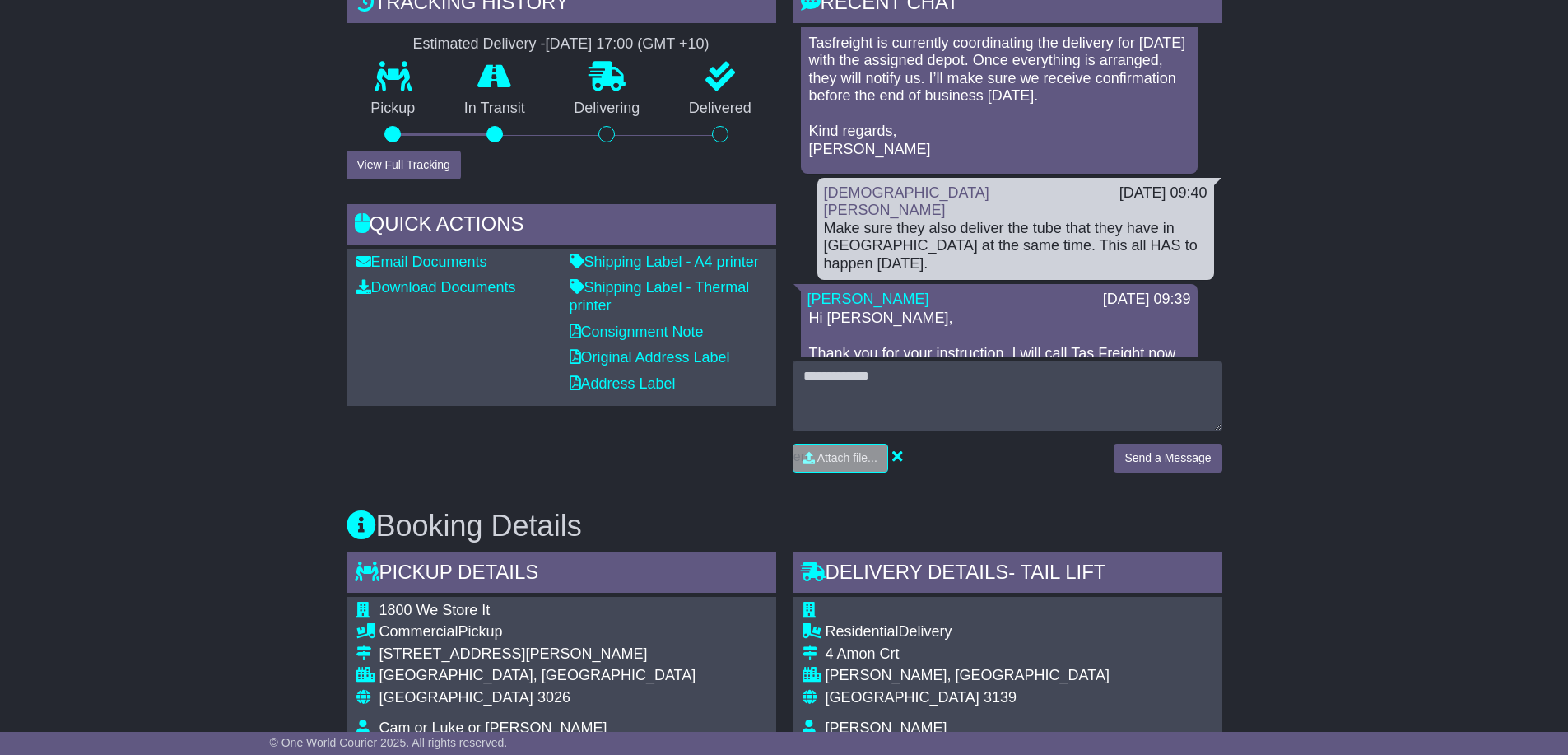
scroll to position [1235, 0]
